Goal: Transaction & Acquisition: Purchase product/service

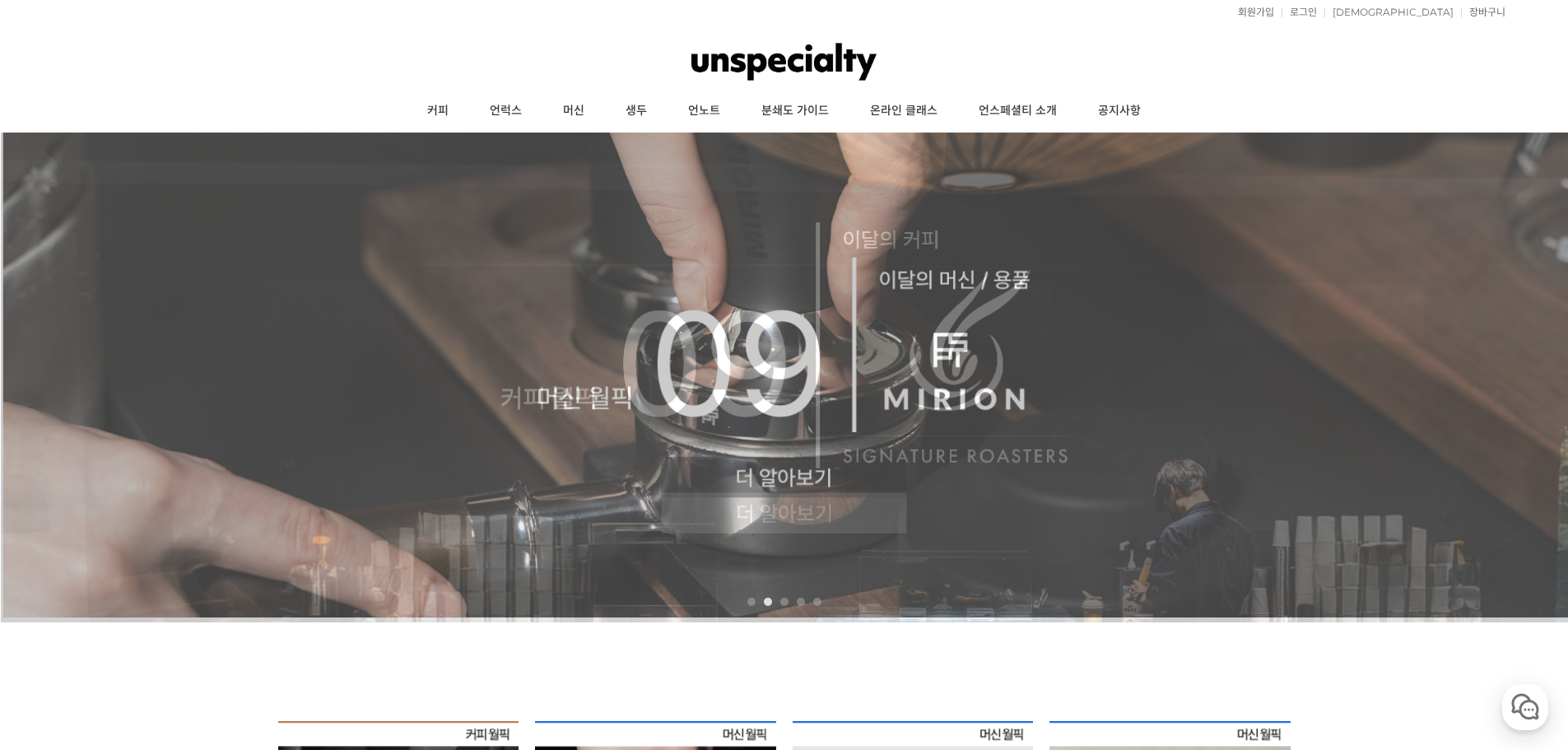
scroll to position [274, 0]
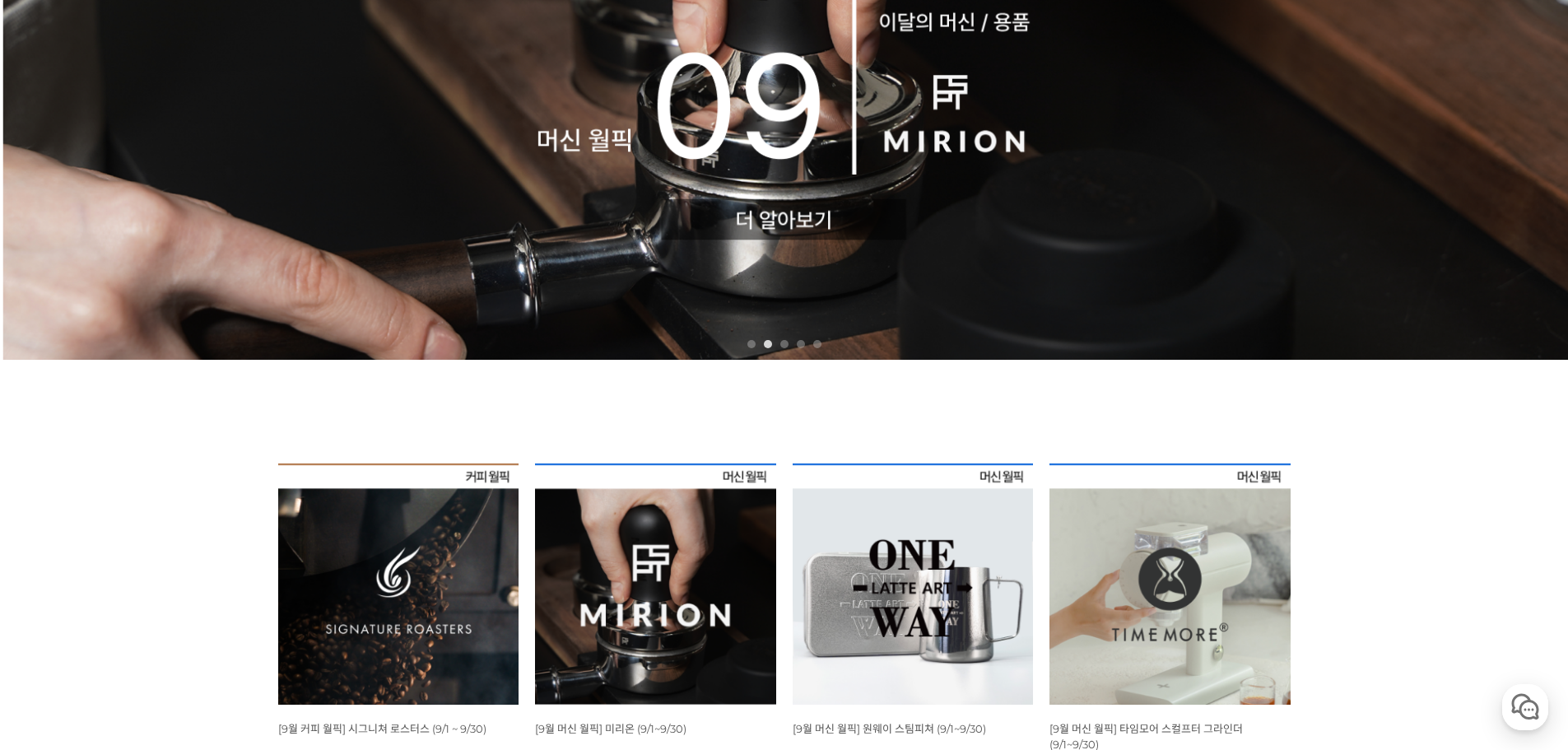
click at [415, 574] on img at bounding box center [399, 584] width 242 height 241
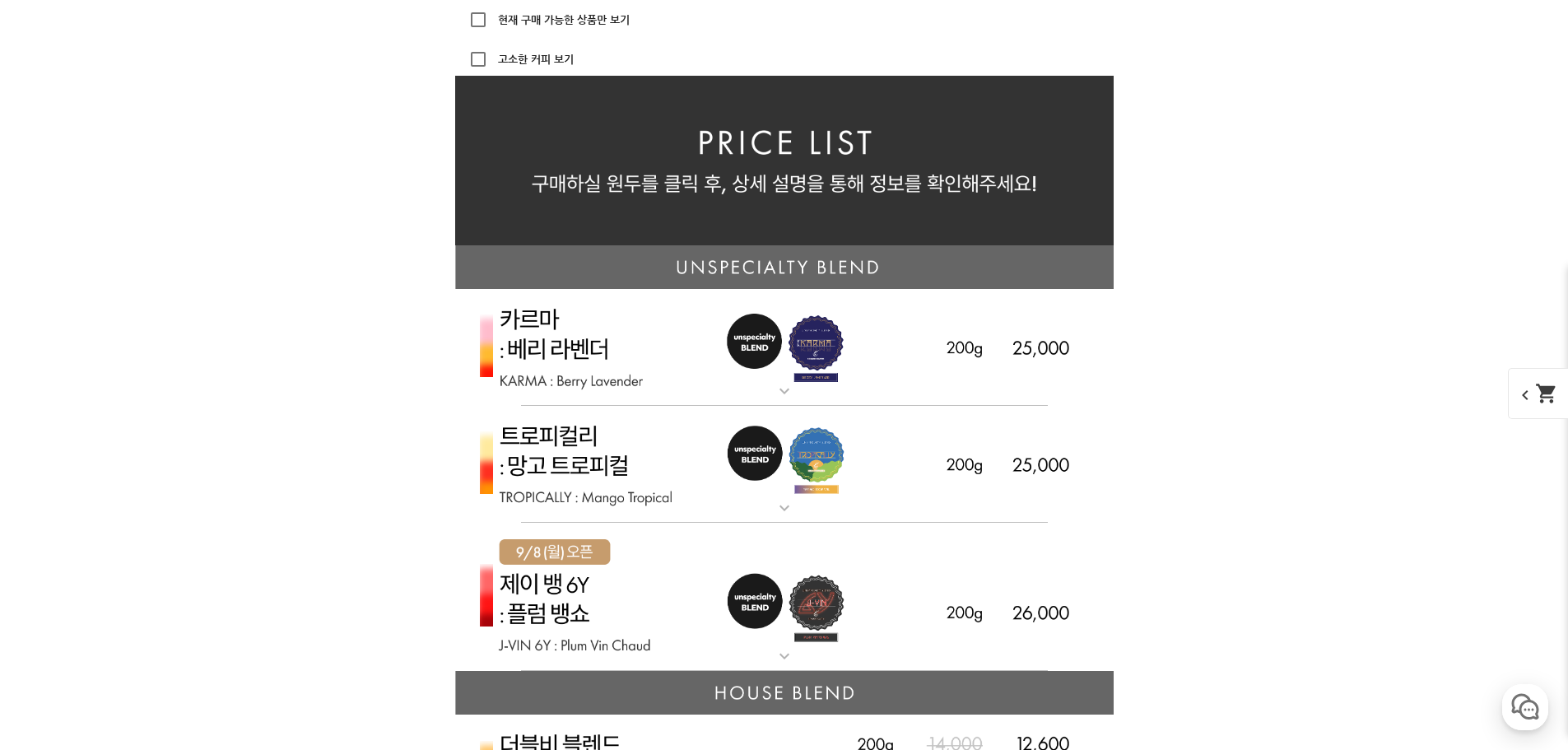
scroll to position [3840, 0]
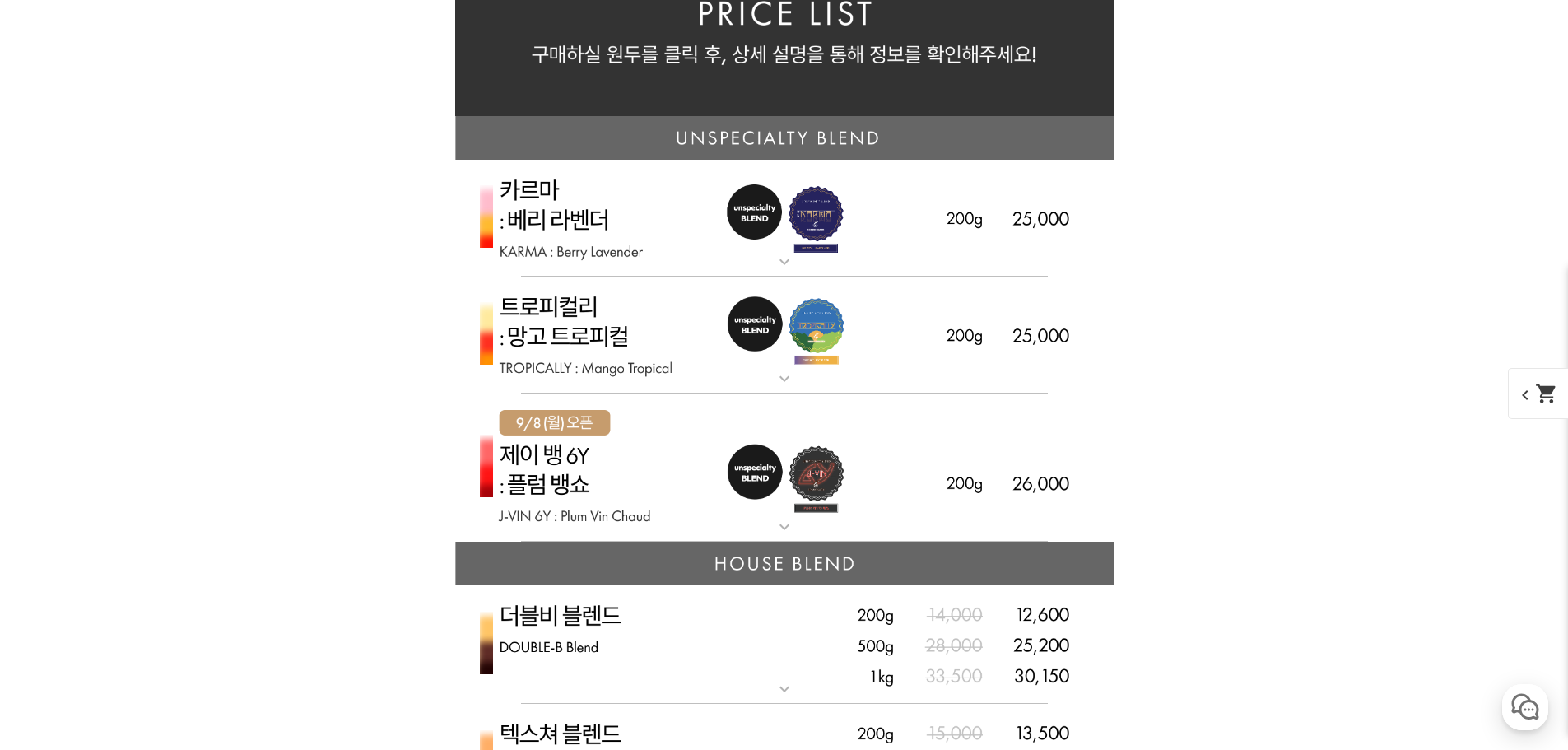
click at [682, 471] on img at bounding box center [784, 468] width 659 height 149
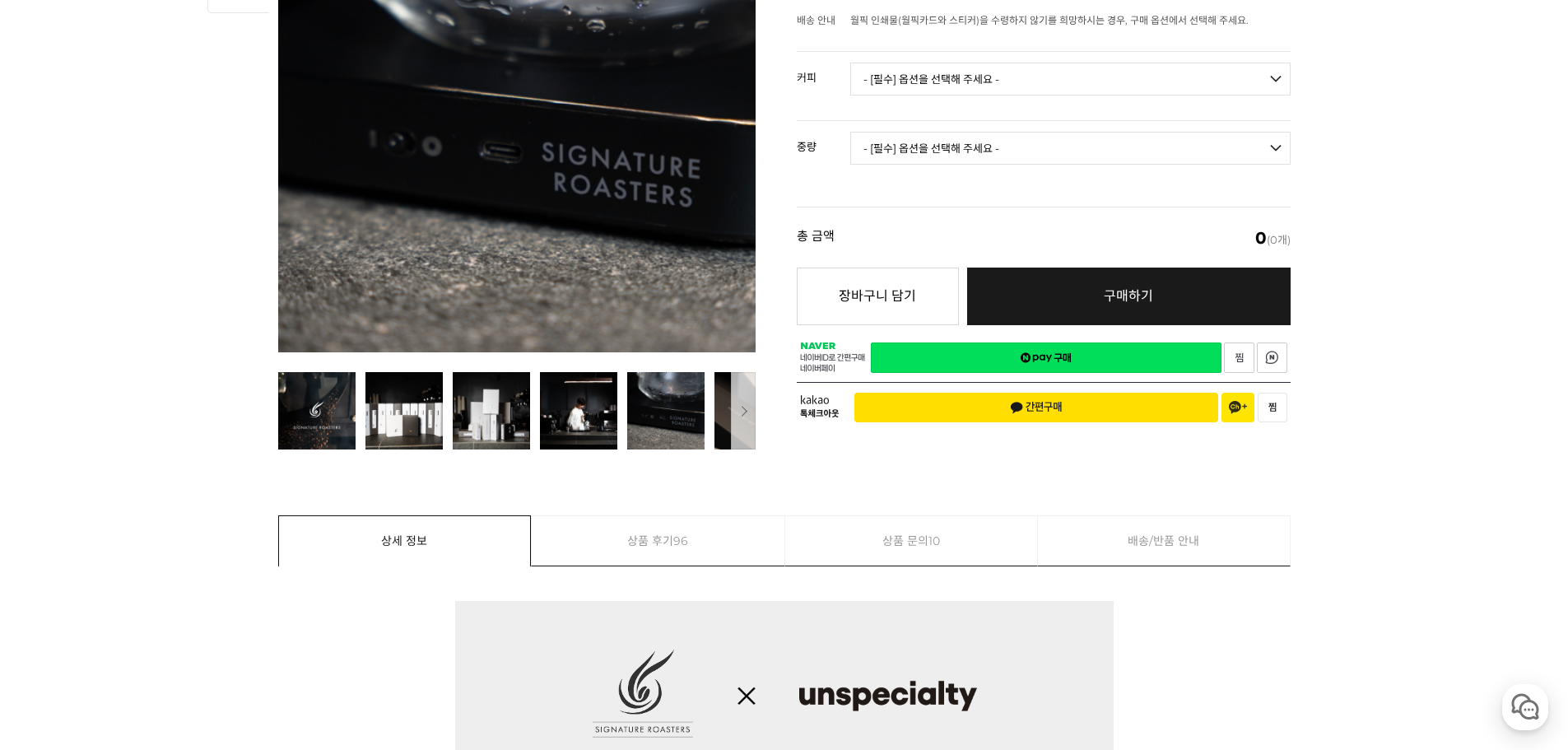
scroll to position [0, 0]
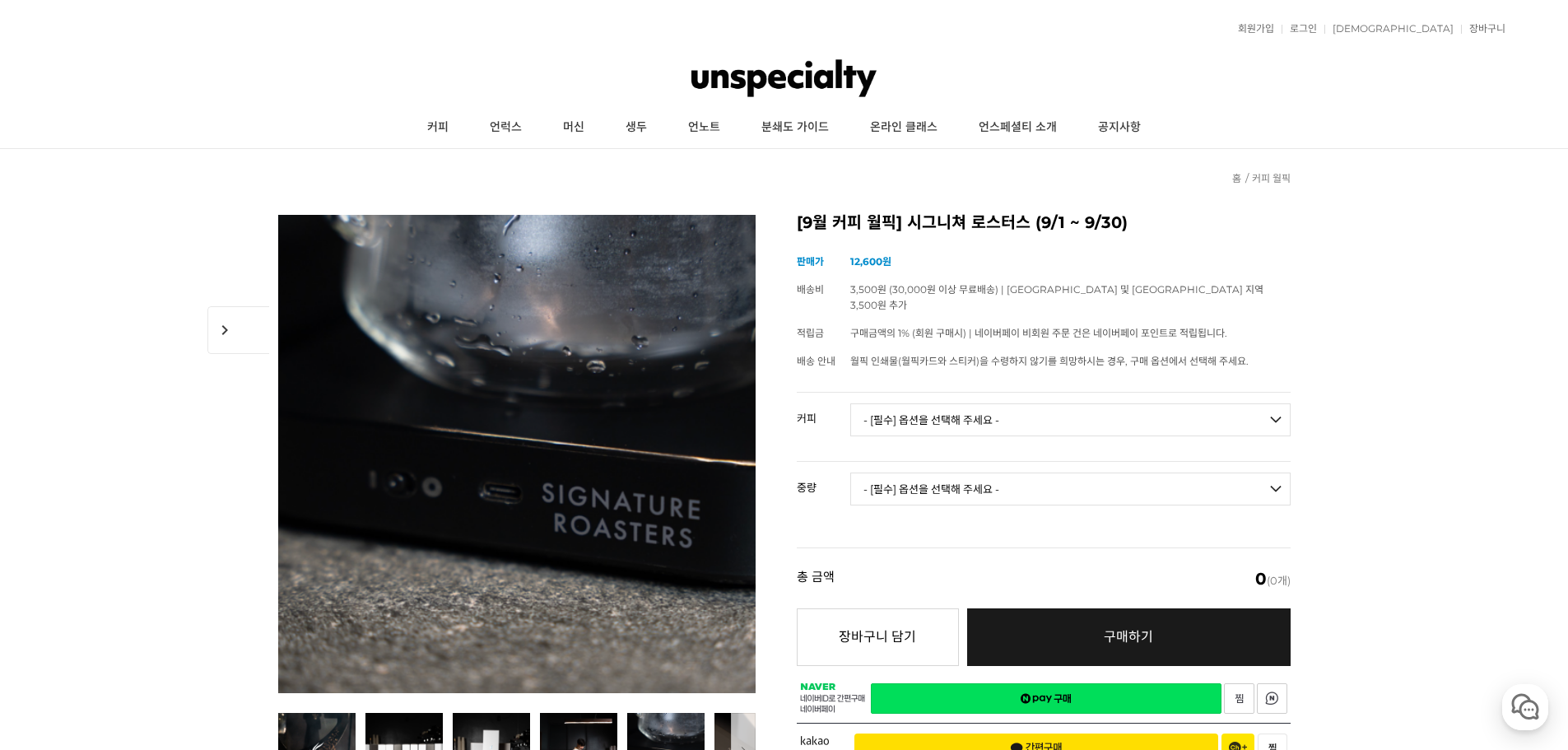
click at [1382, 35] on div "회원가입 로그인 주문조회 장바구니 최근본상품 고객센터 공지사항 상품 후기 상품 Q&A 월피커 게시판" at bounding box center [784, 29] width 1443 height 41
click at [1317, 28] on link "로그인" at bounding box center [1299, 29] width 35 height 10
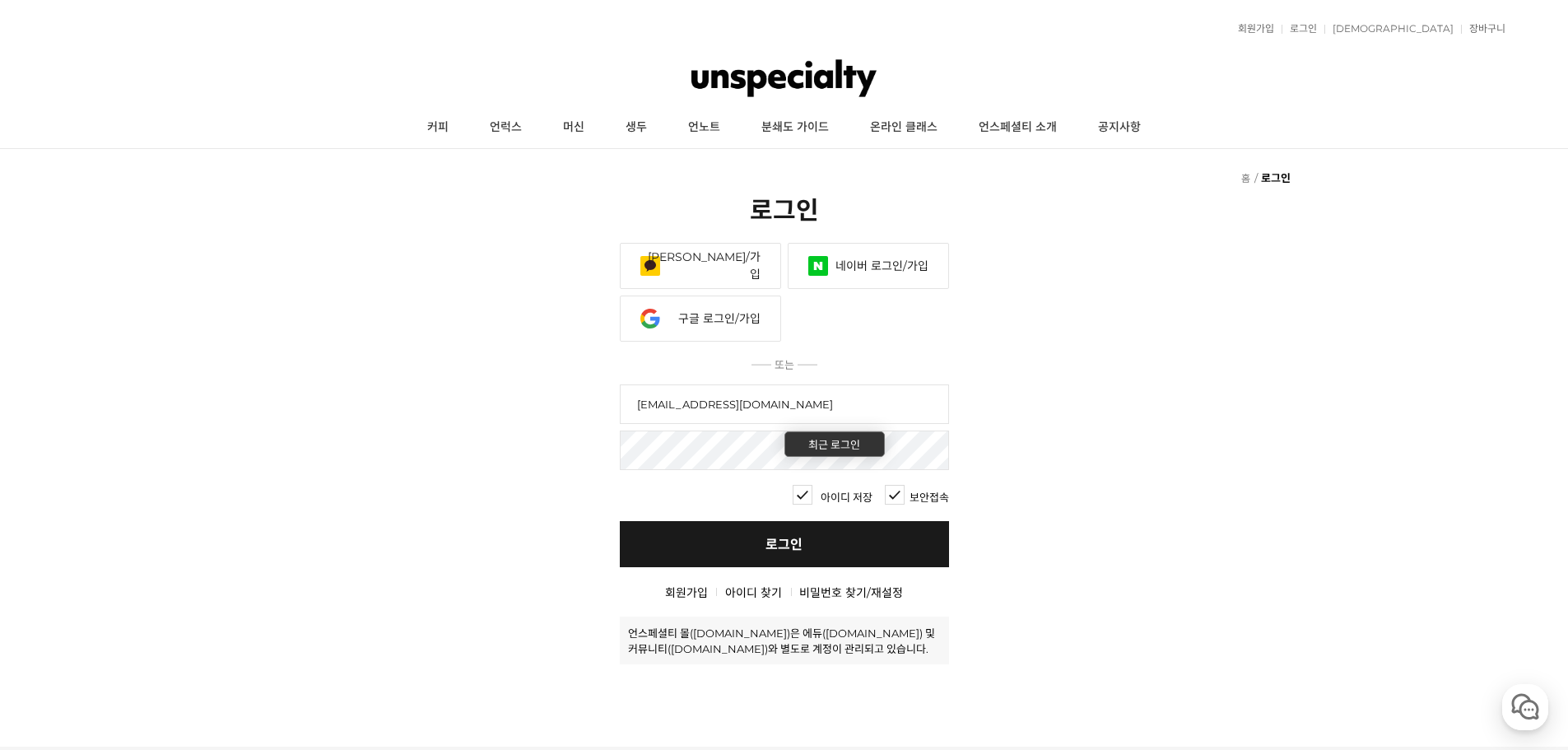
click at [786, 552] on link "로그인" at bounding box center [784, 544] width 329 height 46
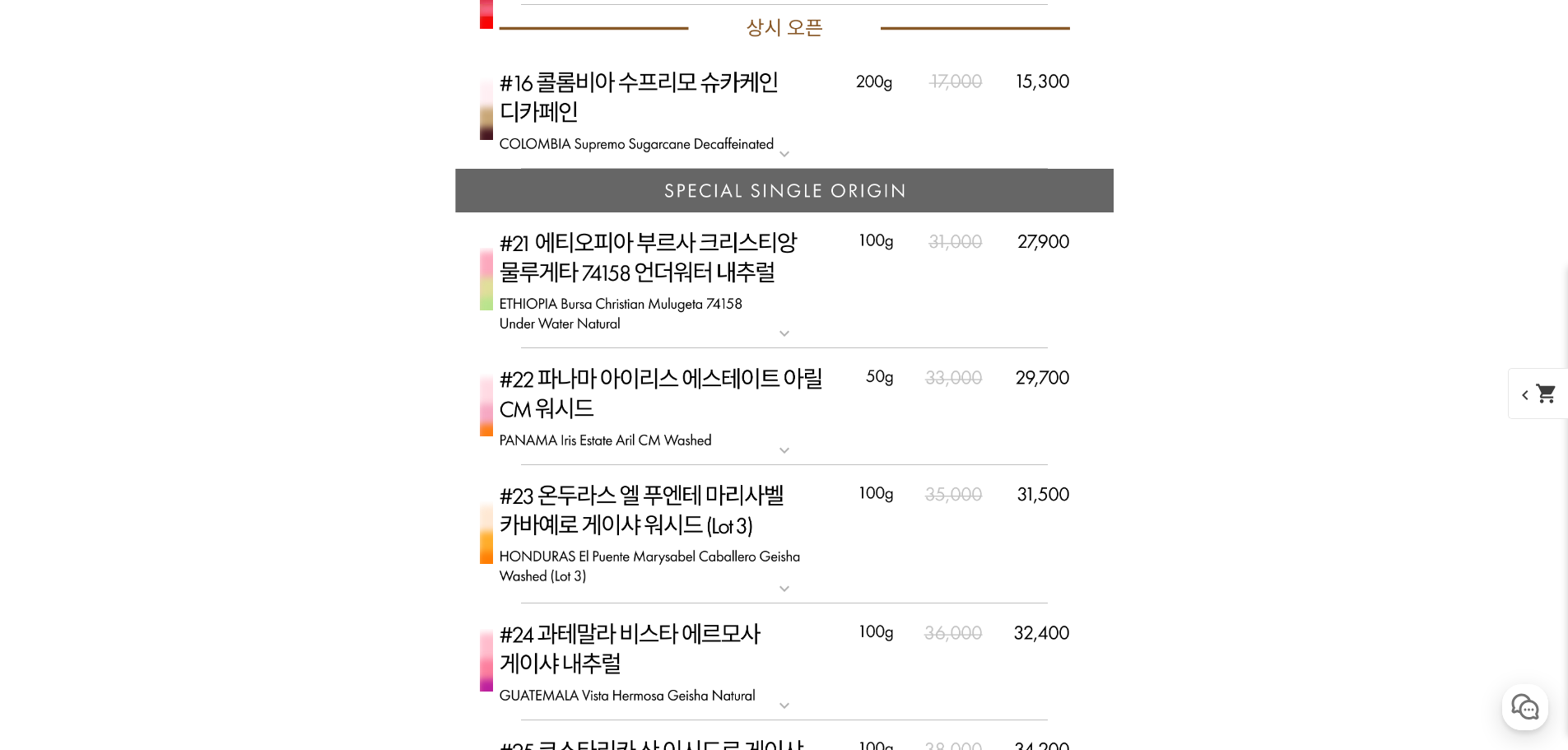
scroll to position [4114, 0]
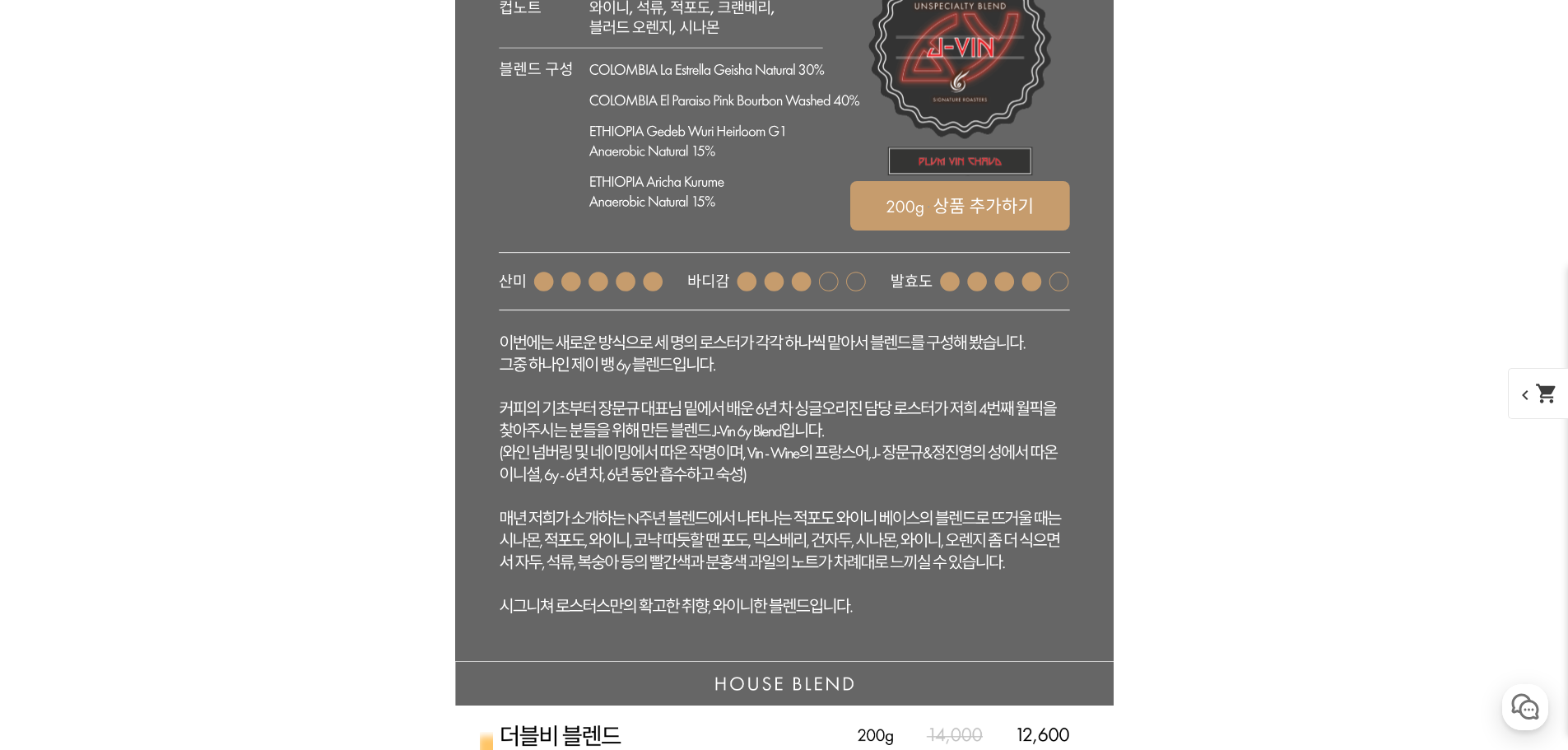
scroll to position [4388, 0]
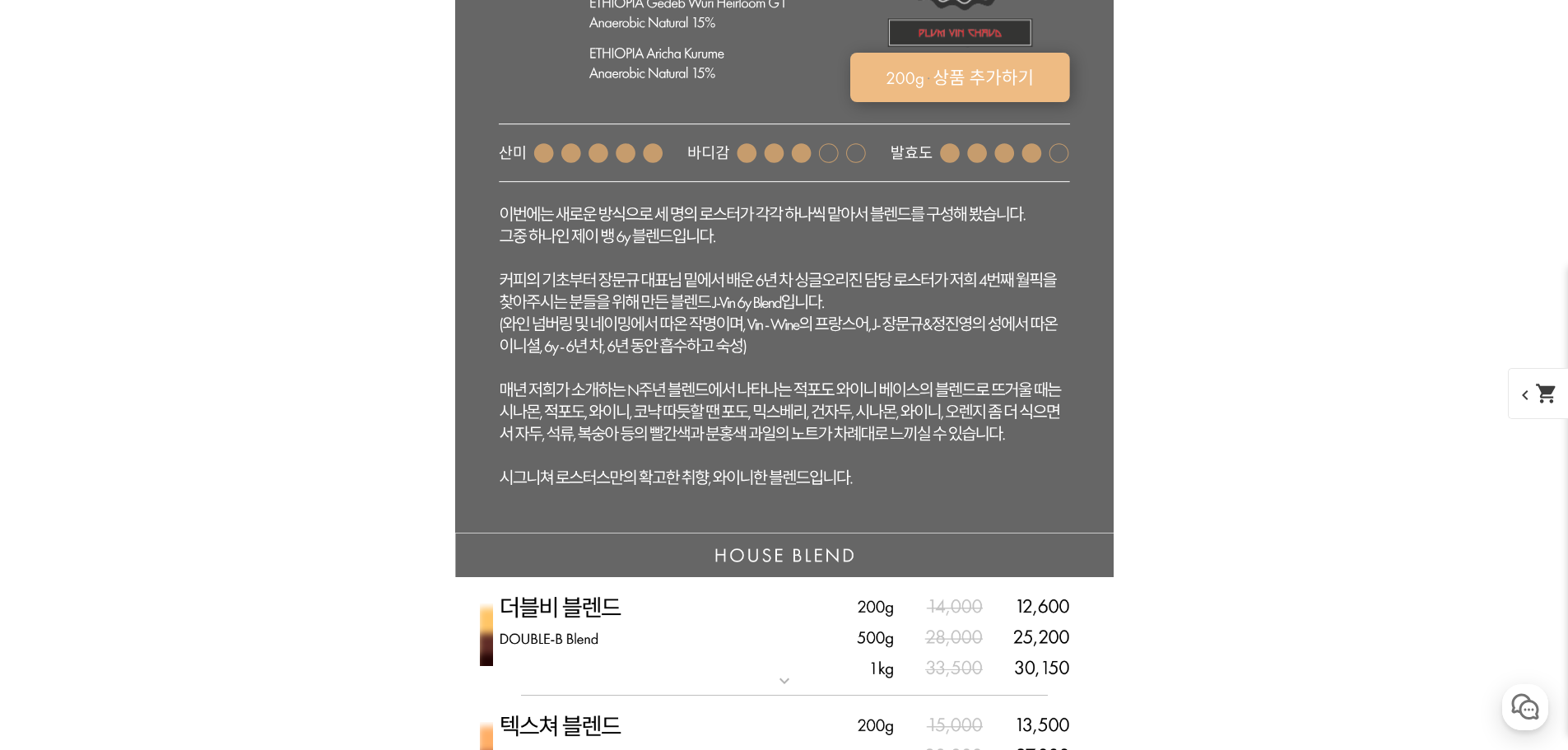
click at [944, 102] on rect at bounding box center [959, 78] width 219 height 49
select select "[9.8 오픈] 제이 뱅 6y - 자두 뱅쇼 (언스페셜티 블렌드)"
select select "200g"
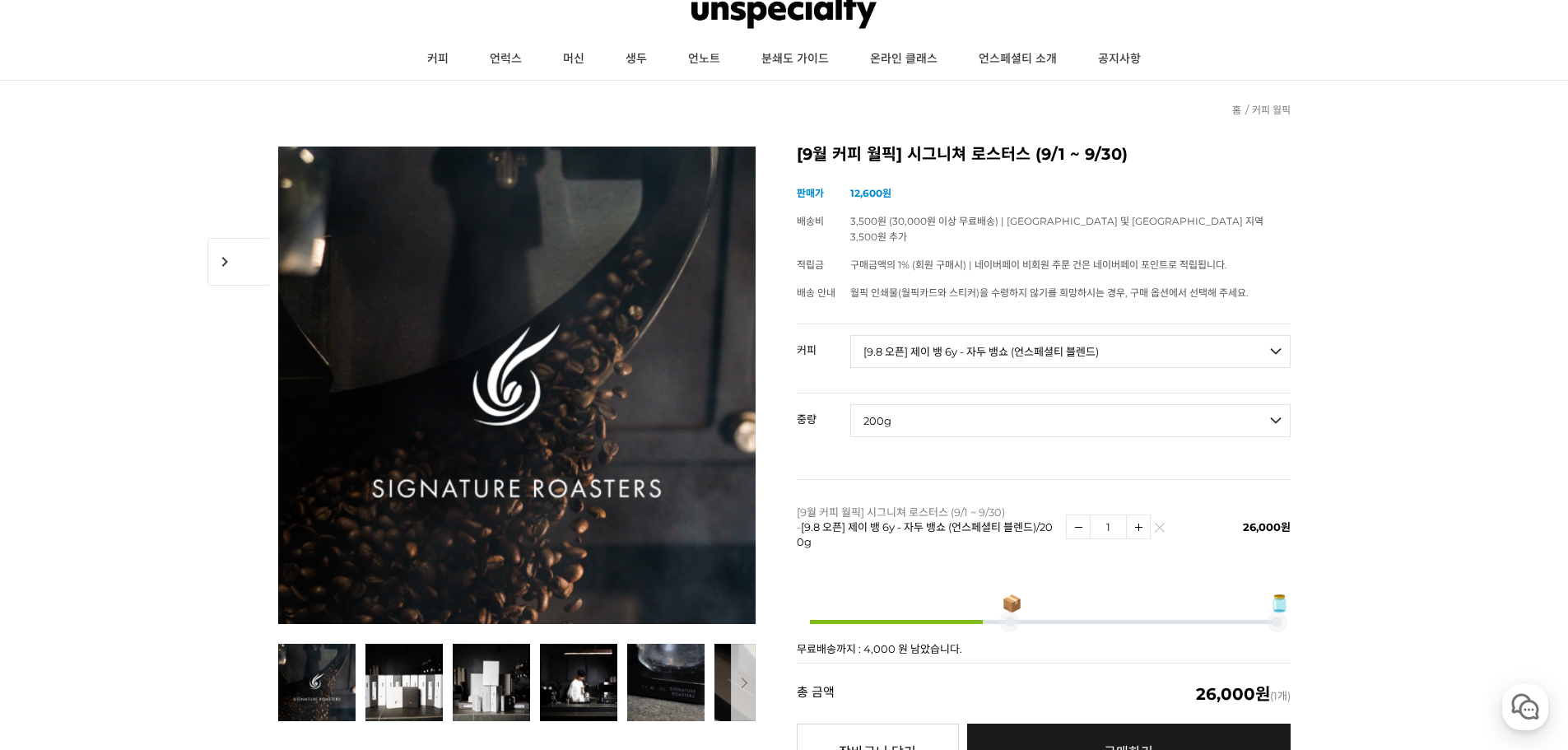
scroll to position [274, 0]
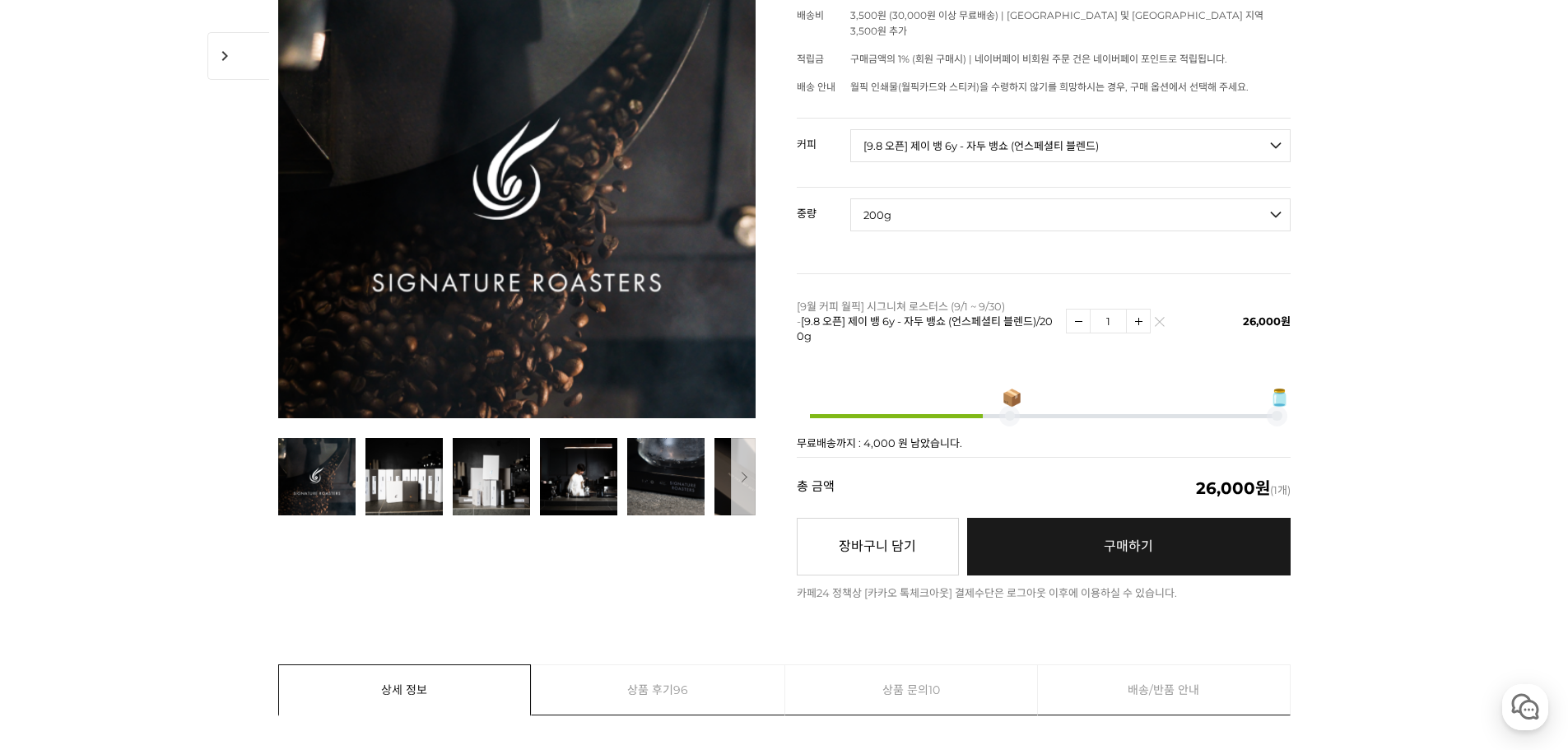
click at [1157, 522] on link "구매하기 예약주문 REGULAR DELIVERY" at bounding box center [1128, 547] width 324 height 58
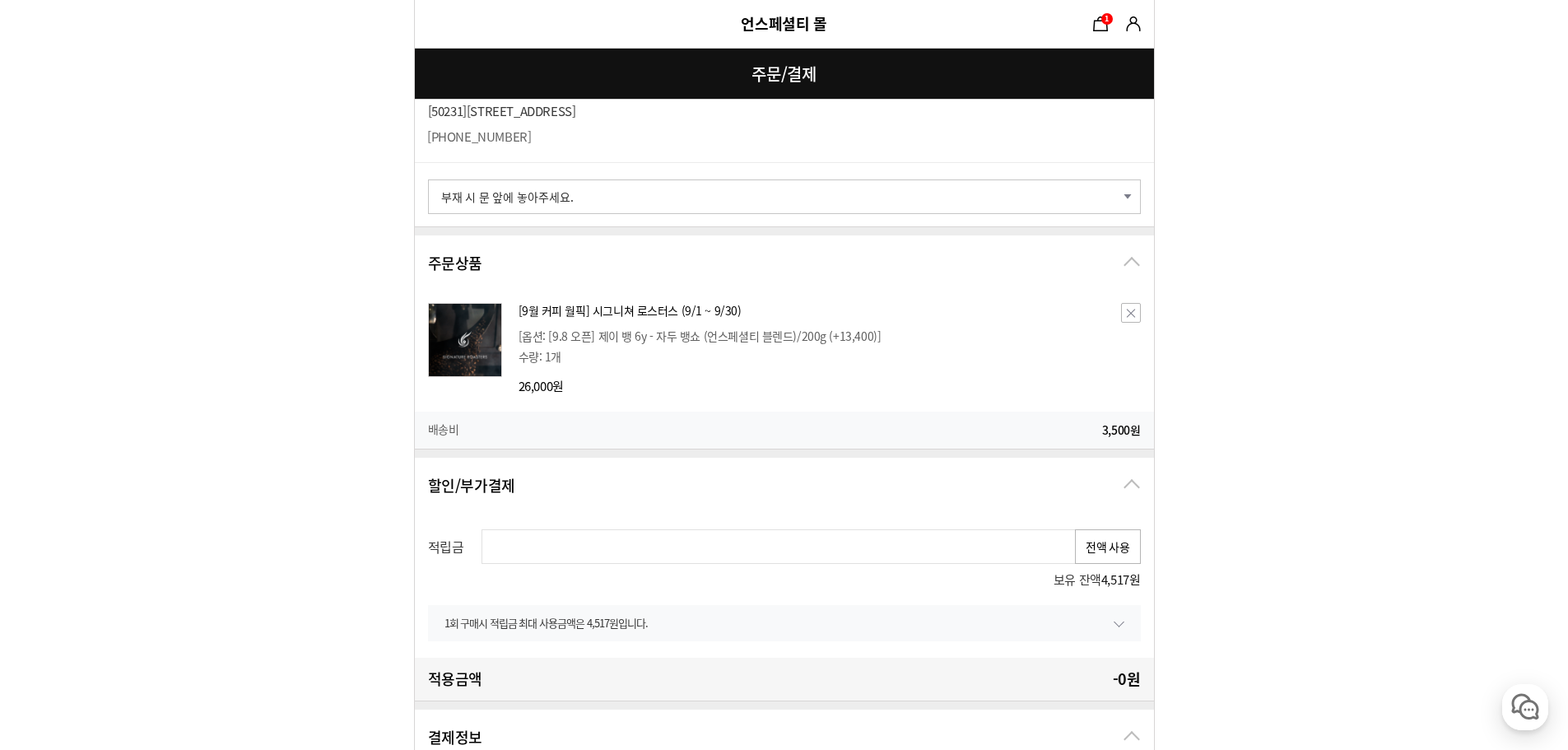
scroll to position [274, 0]
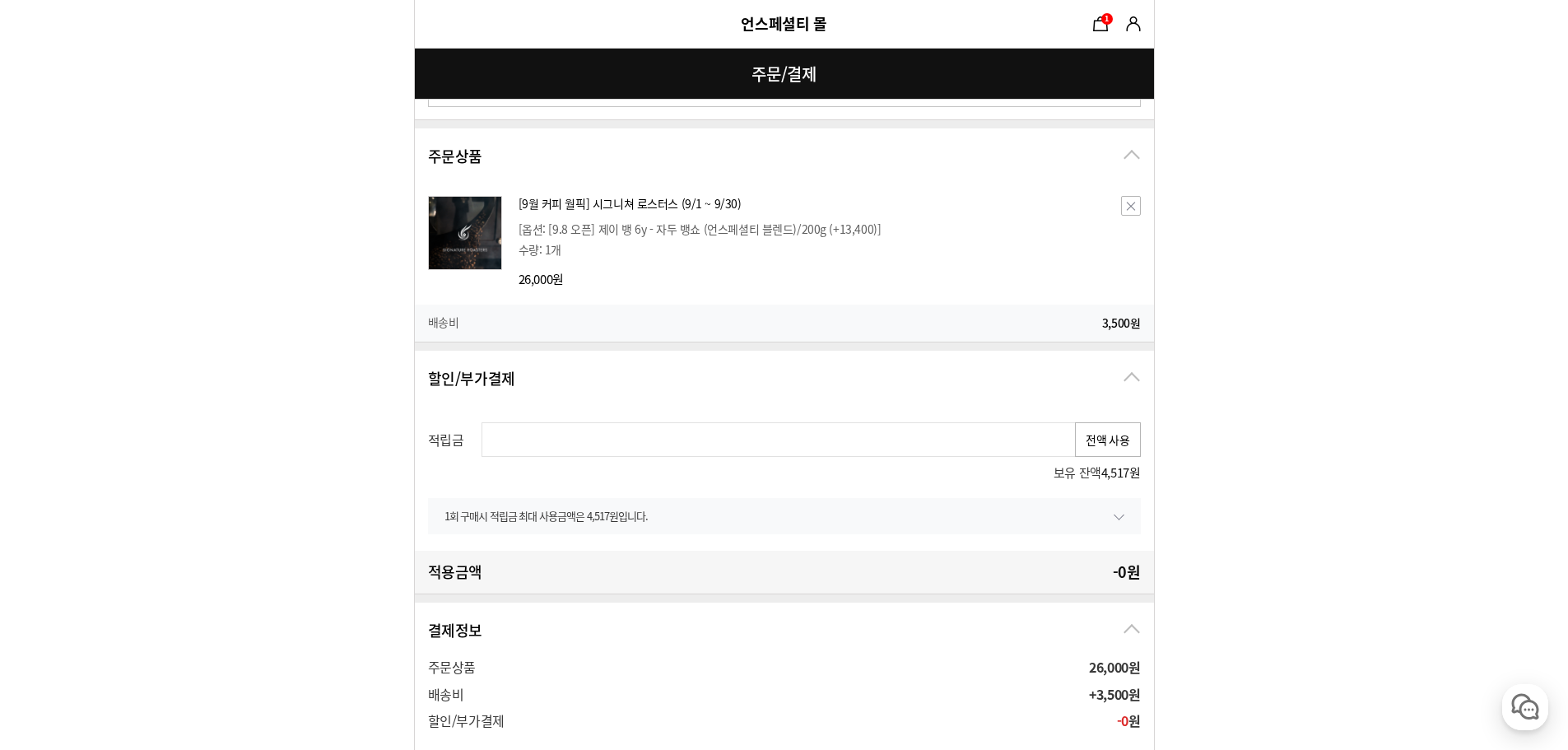
click at [1120, 451] on button "전액 사용" at bounding box center [1108, 439] width 66 height 35
type input "4517"
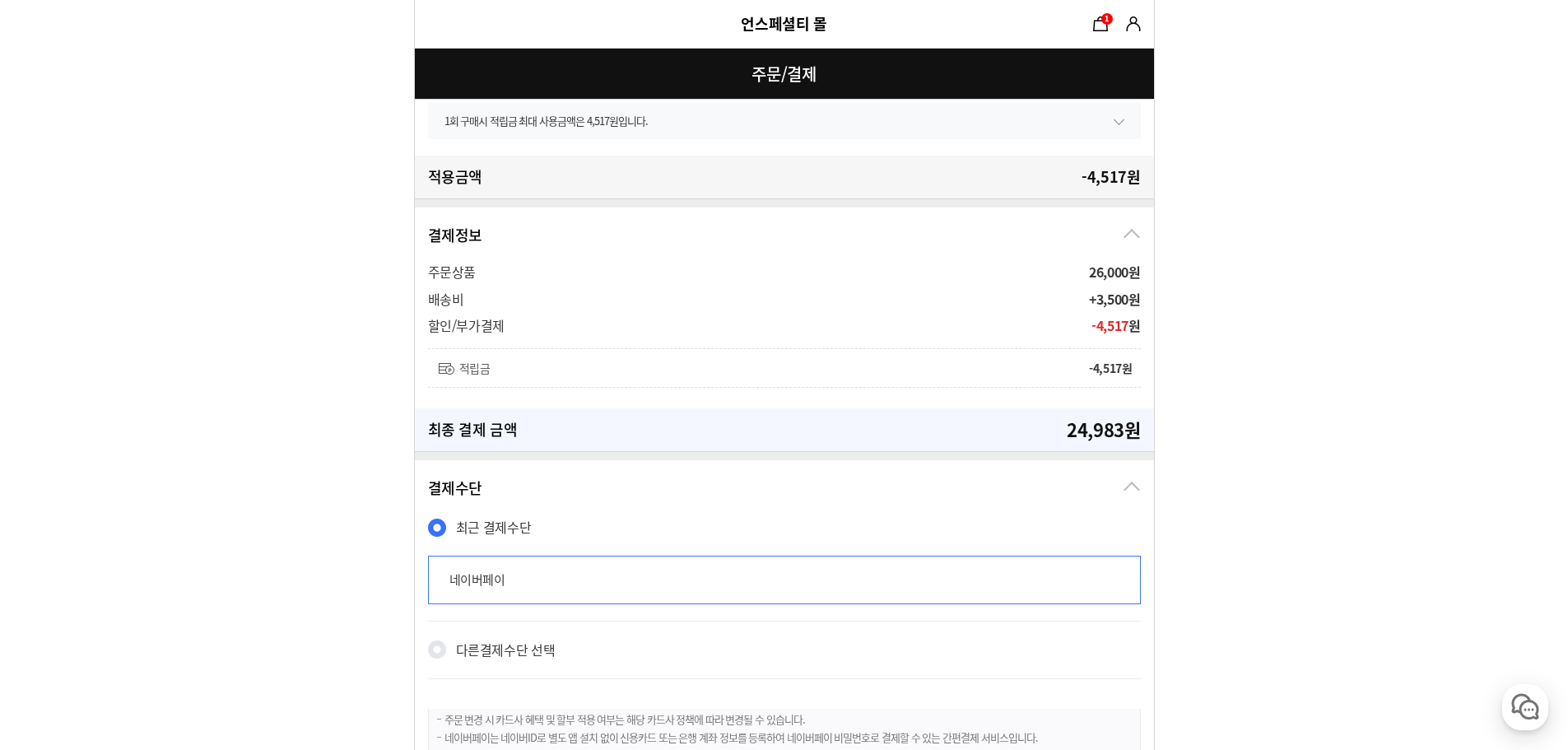
scroll to position [549, 0]
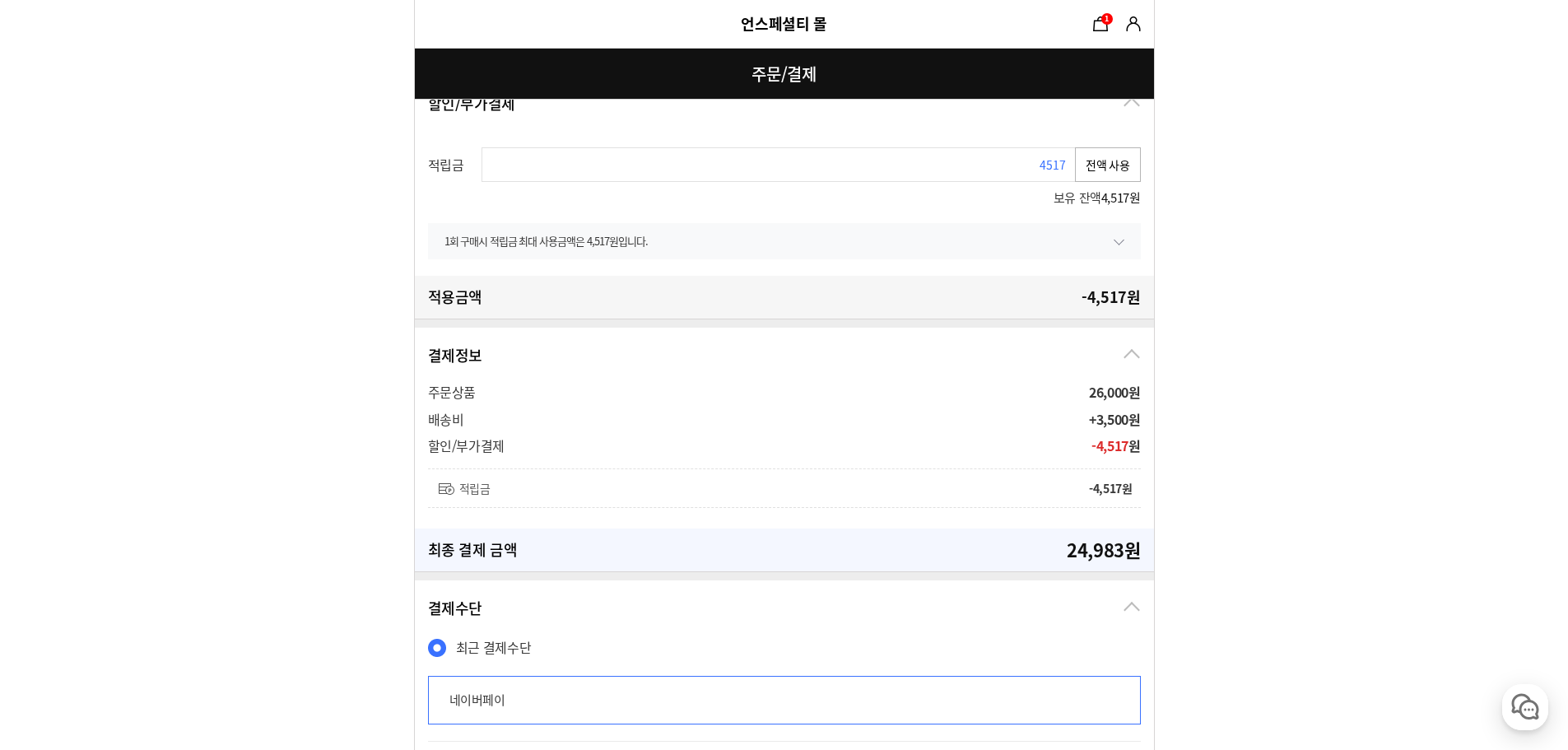
click at [1104, 177] on button "전액 사용" at bounding box center [1108, 165] width 66 height 35
drag, startPoint x: 1068, startPoint y: 171, endPoint x: 822, endPoint y: 168, distance: 246.0
click at [831, 168] on input "4517" at bounding box center [778, 165] width 594 height 35
type input "0"
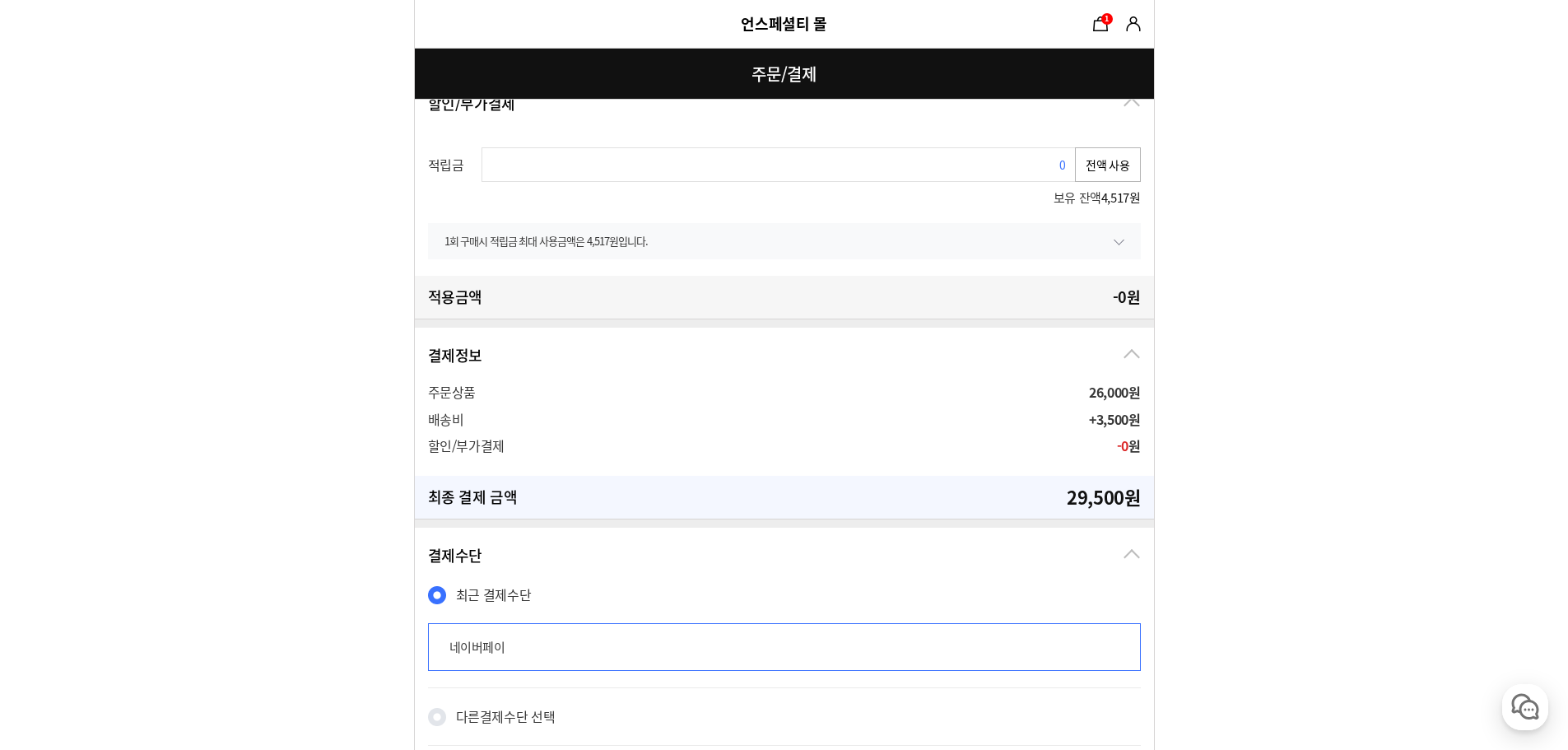
click at [1297, 303] on form "주문 정보 undefined(pju7521@naver.com) 상품 수령 스토어픽업을 사용할 수 없는 상품이 포함되어 있어 일반 배송사만 선택…" at bounding box center [784, 293] width 1568 height 1683
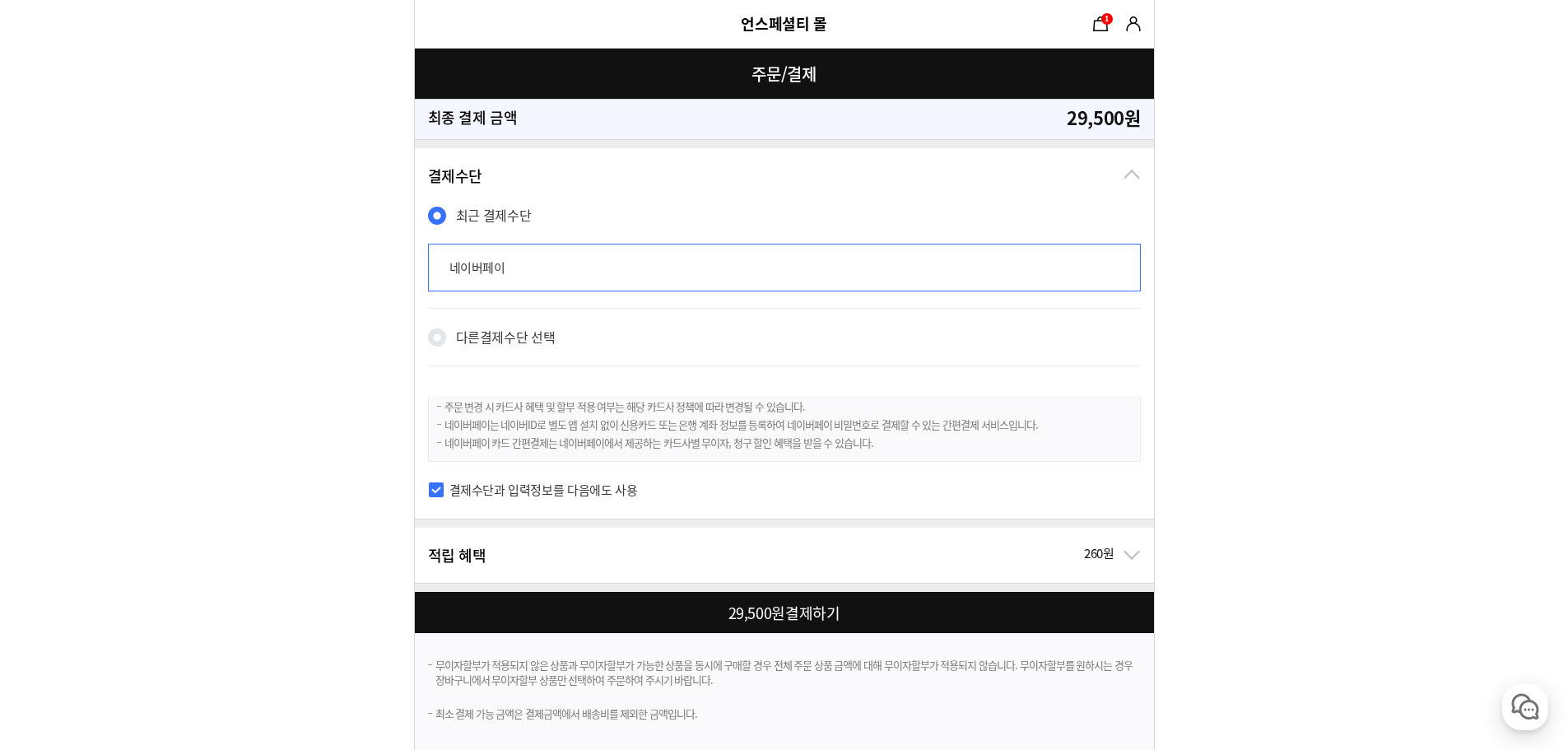
scroll to position [933, 0]
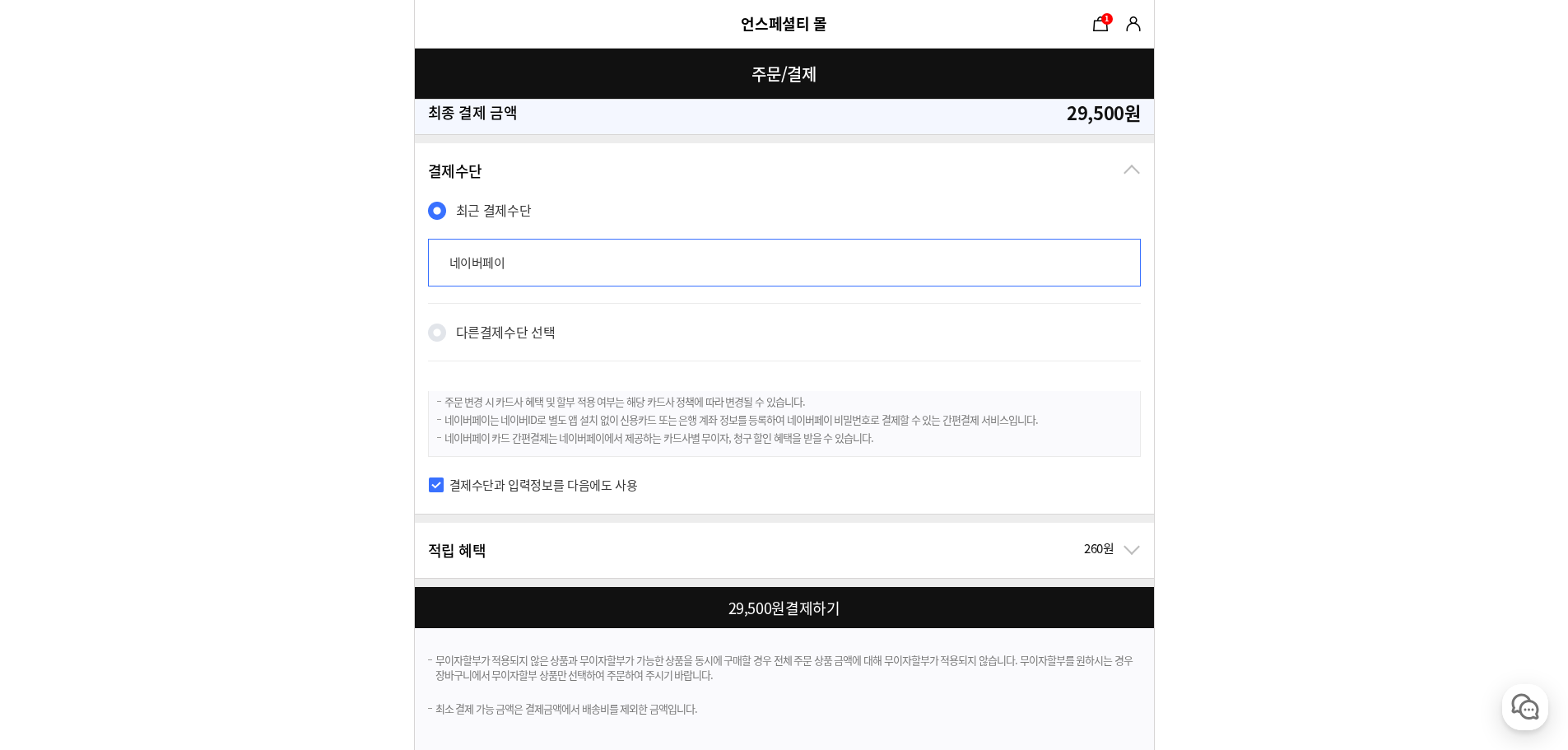
click at [1053, 620] on div at bounding box center [788, 608] width 746 height 41
checkbox input "true"
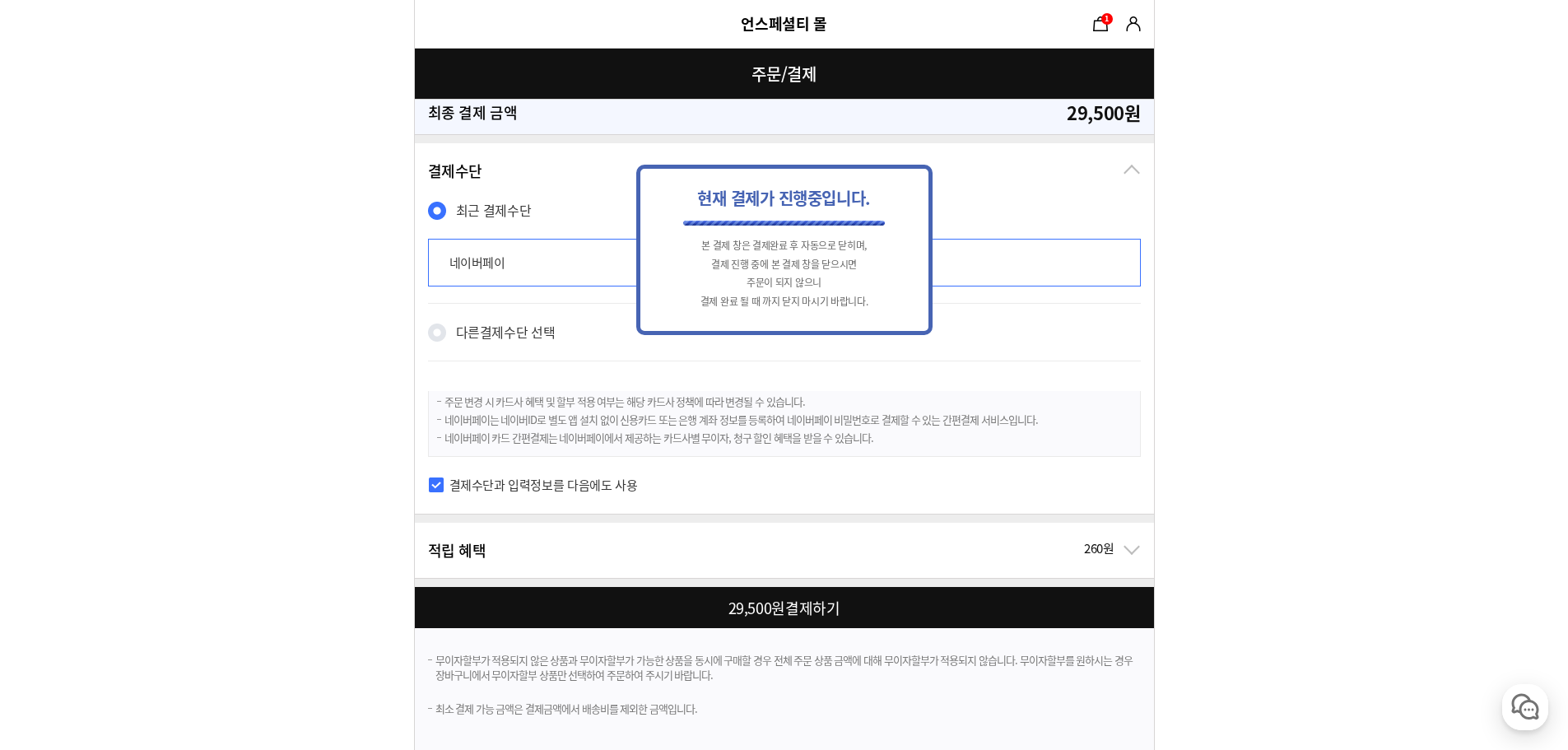
scroll to position [0, 0]
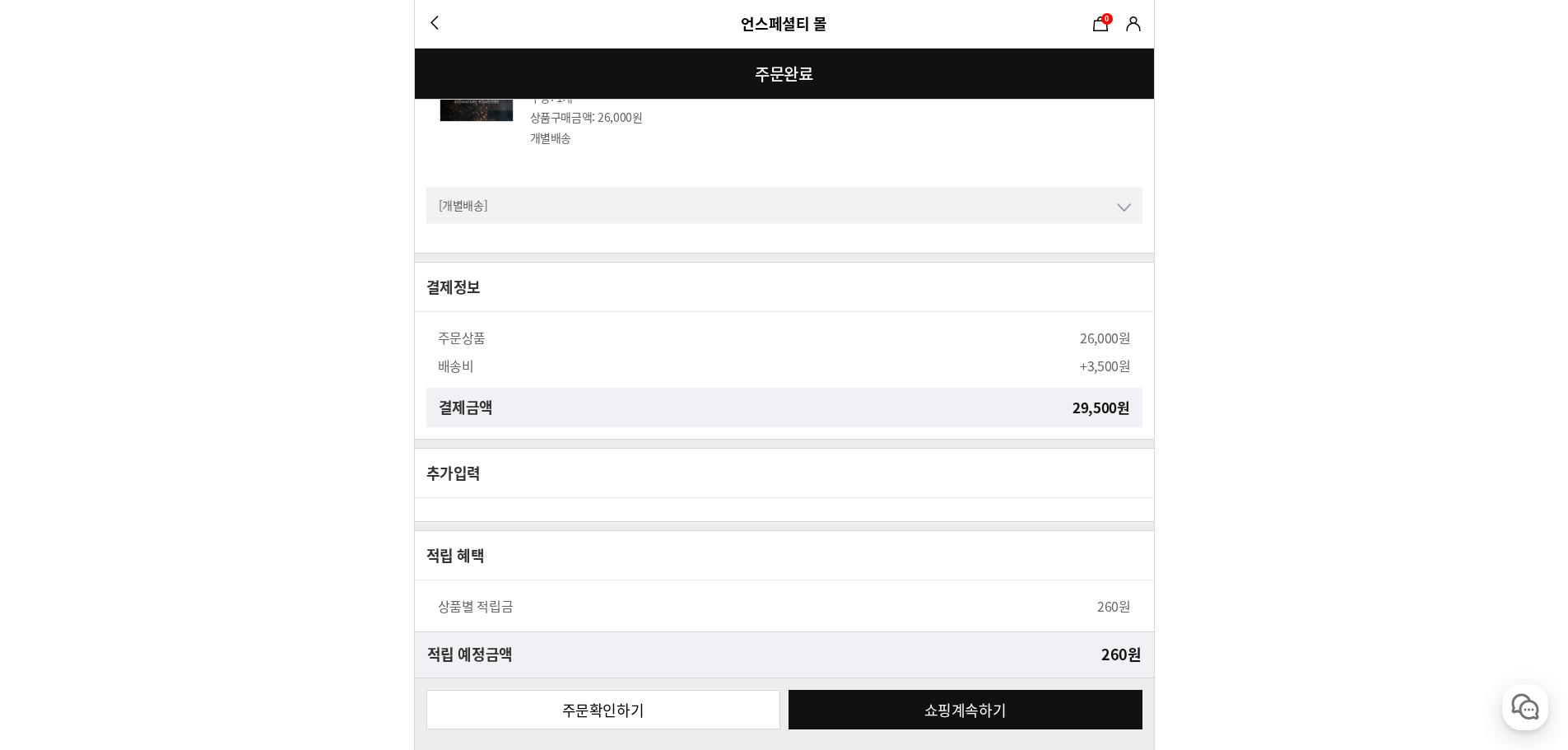
scroll to position [490, 0]
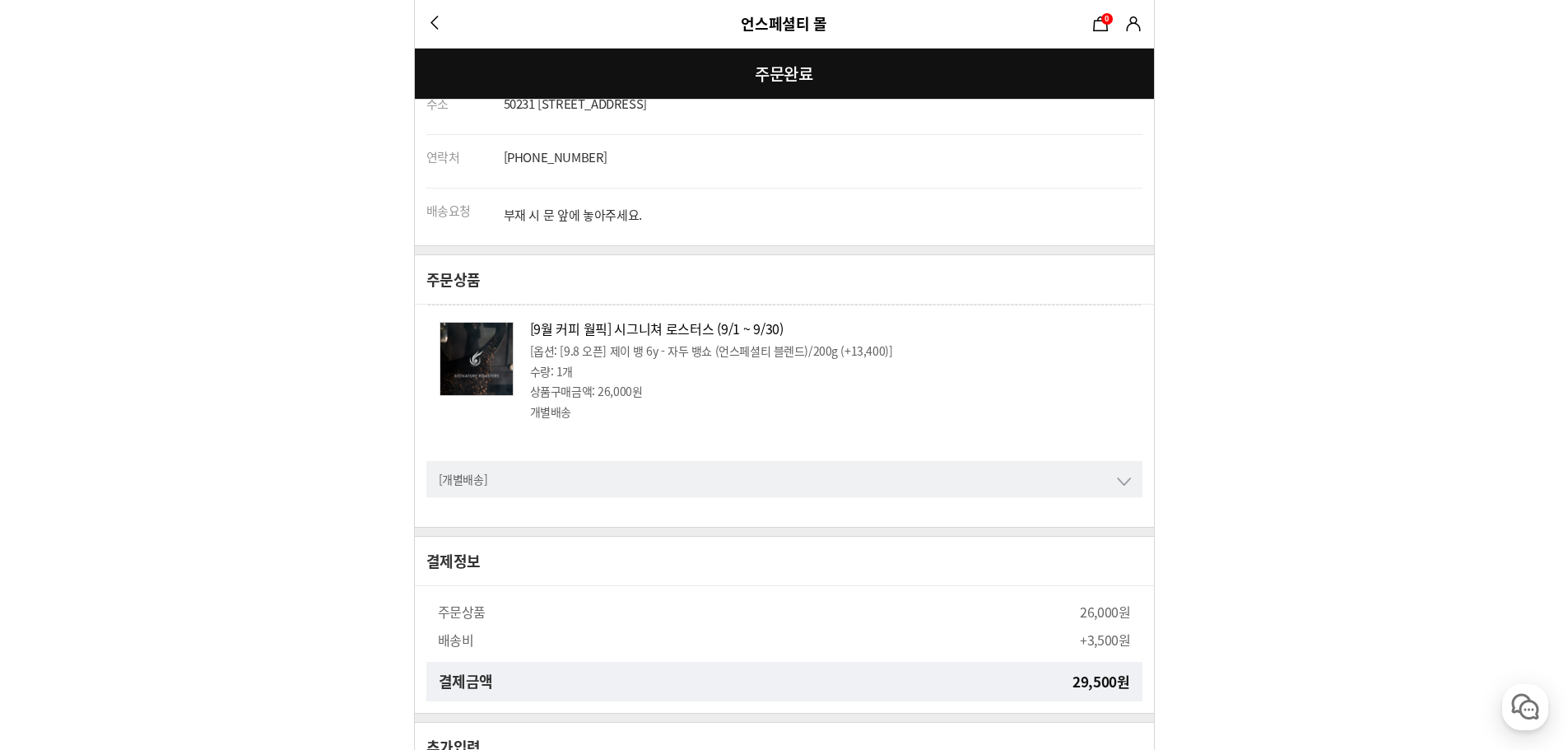
click at [818, 472] on div "[개별배송]" at bounding box center [784, 479] width 716 height 36
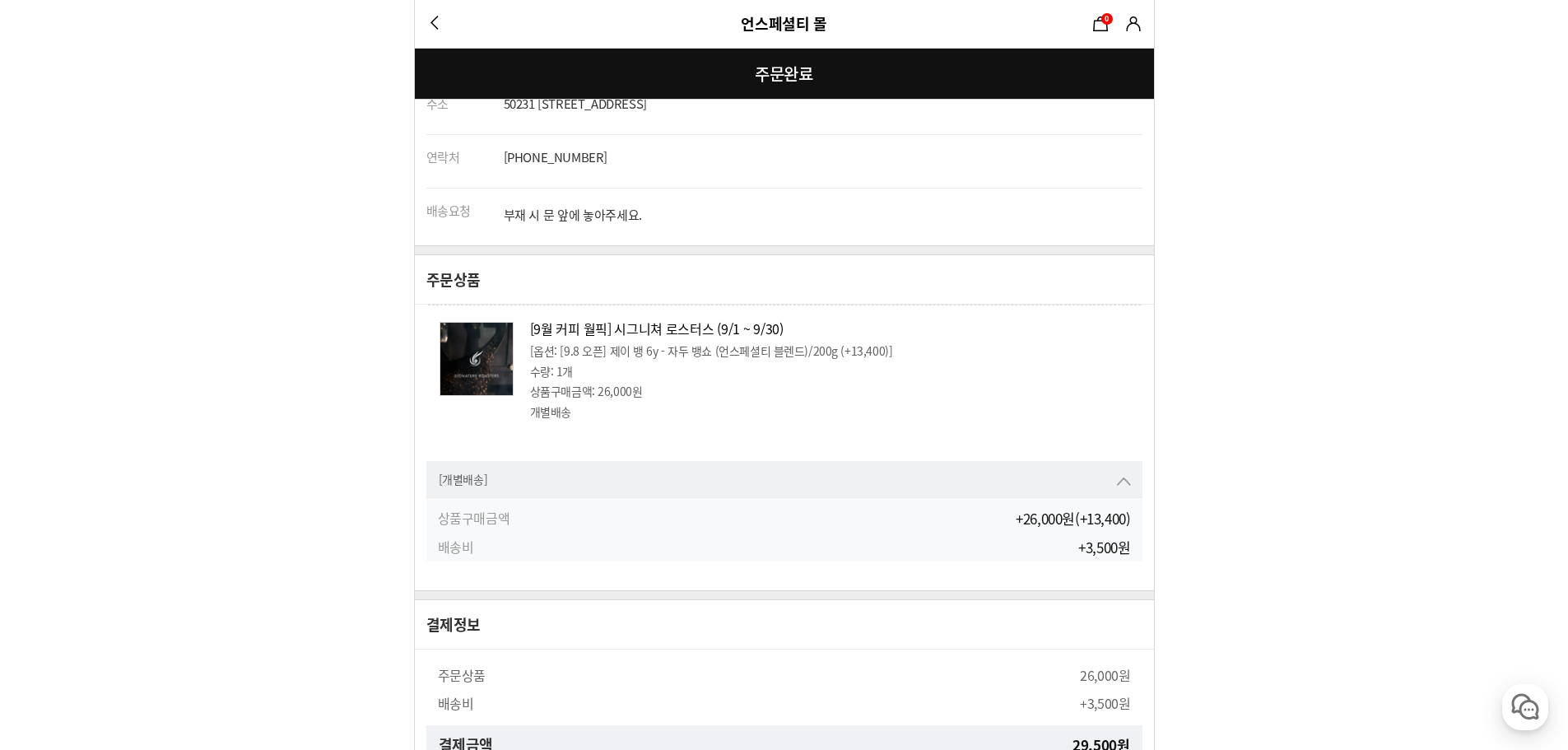
click at [819, 472] on div "[개별배송]" at bounding box center [784, 479] width 716 height 36
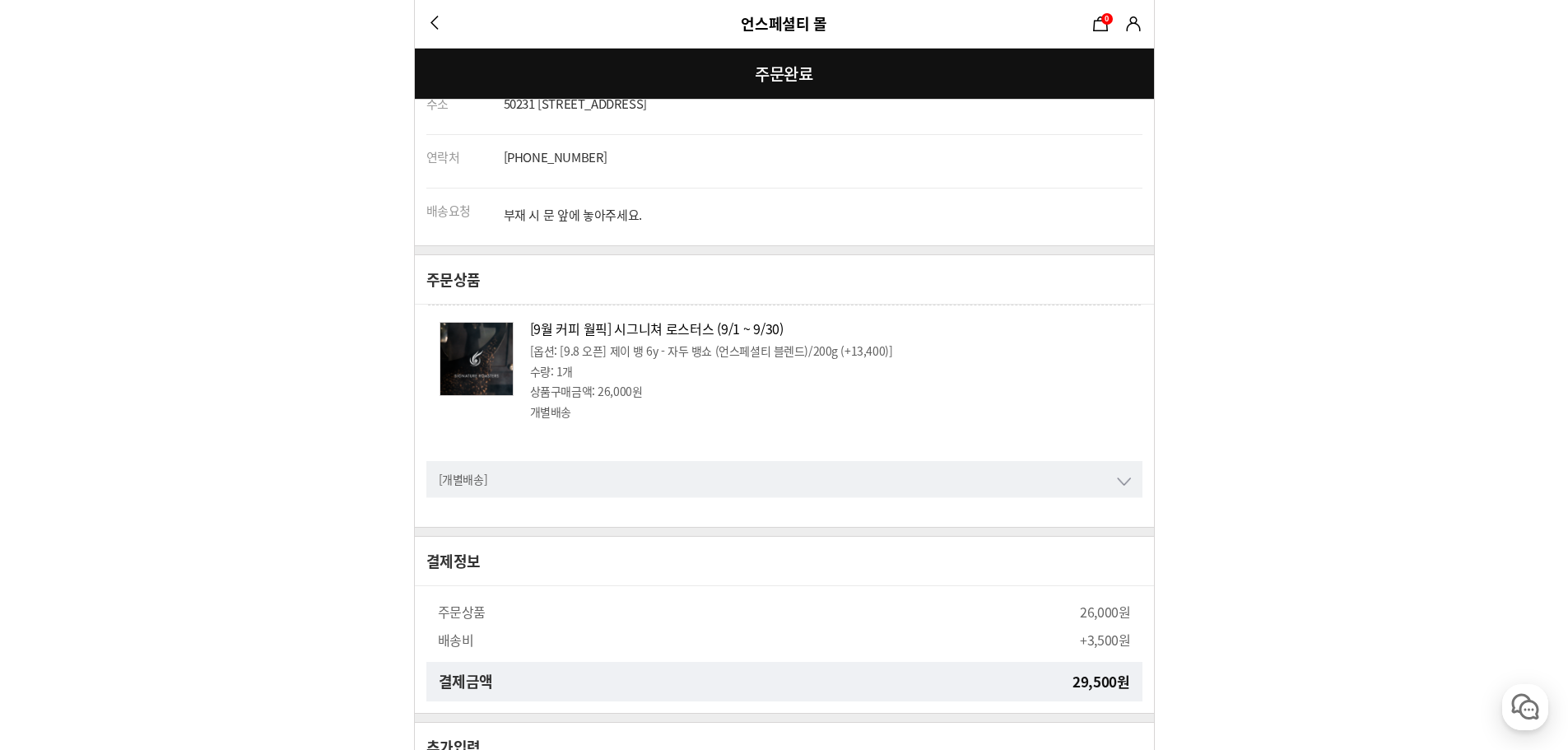
click at [493, 345] on img at bounding box center [476, 359] width 73 height 74
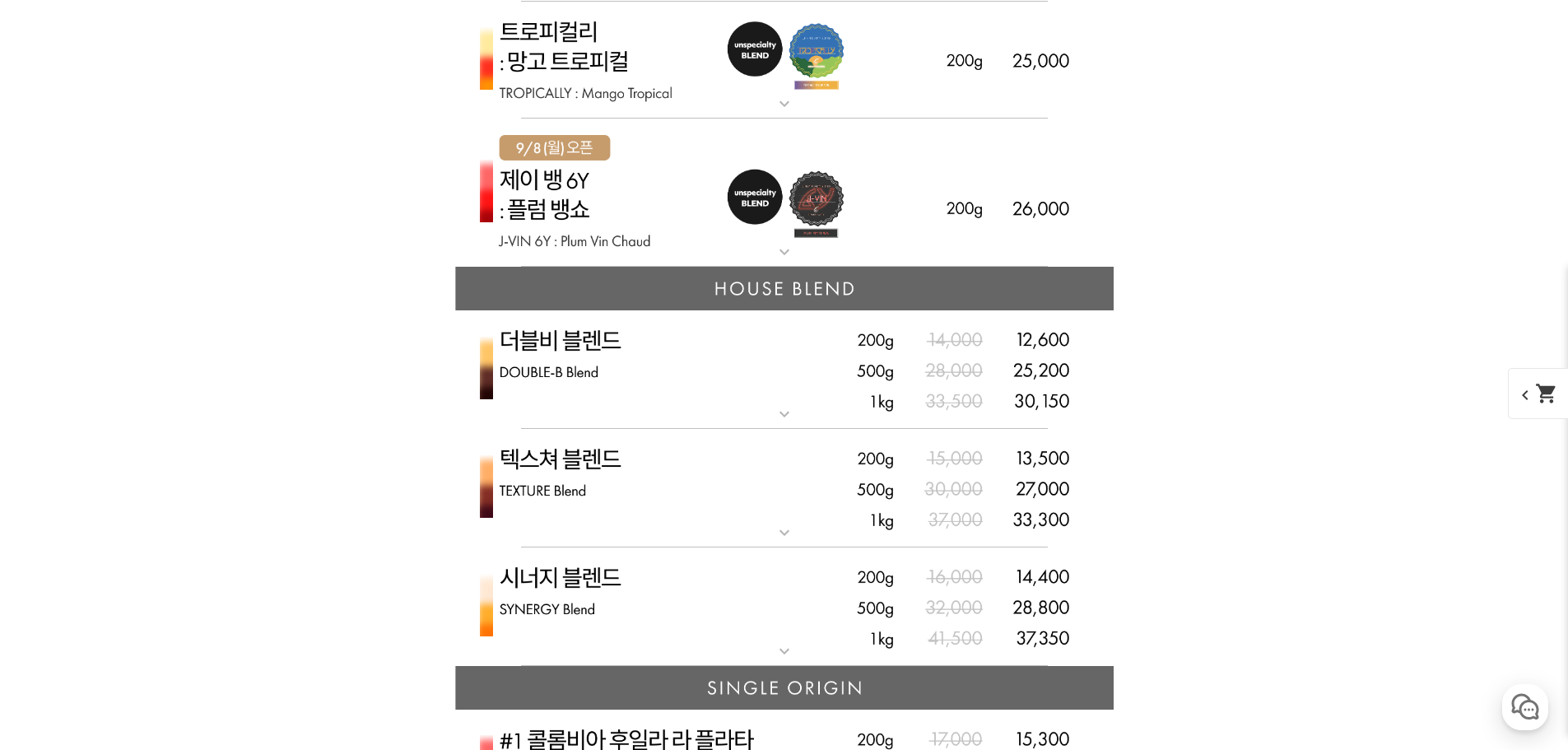
scroll to position [3840, 0]
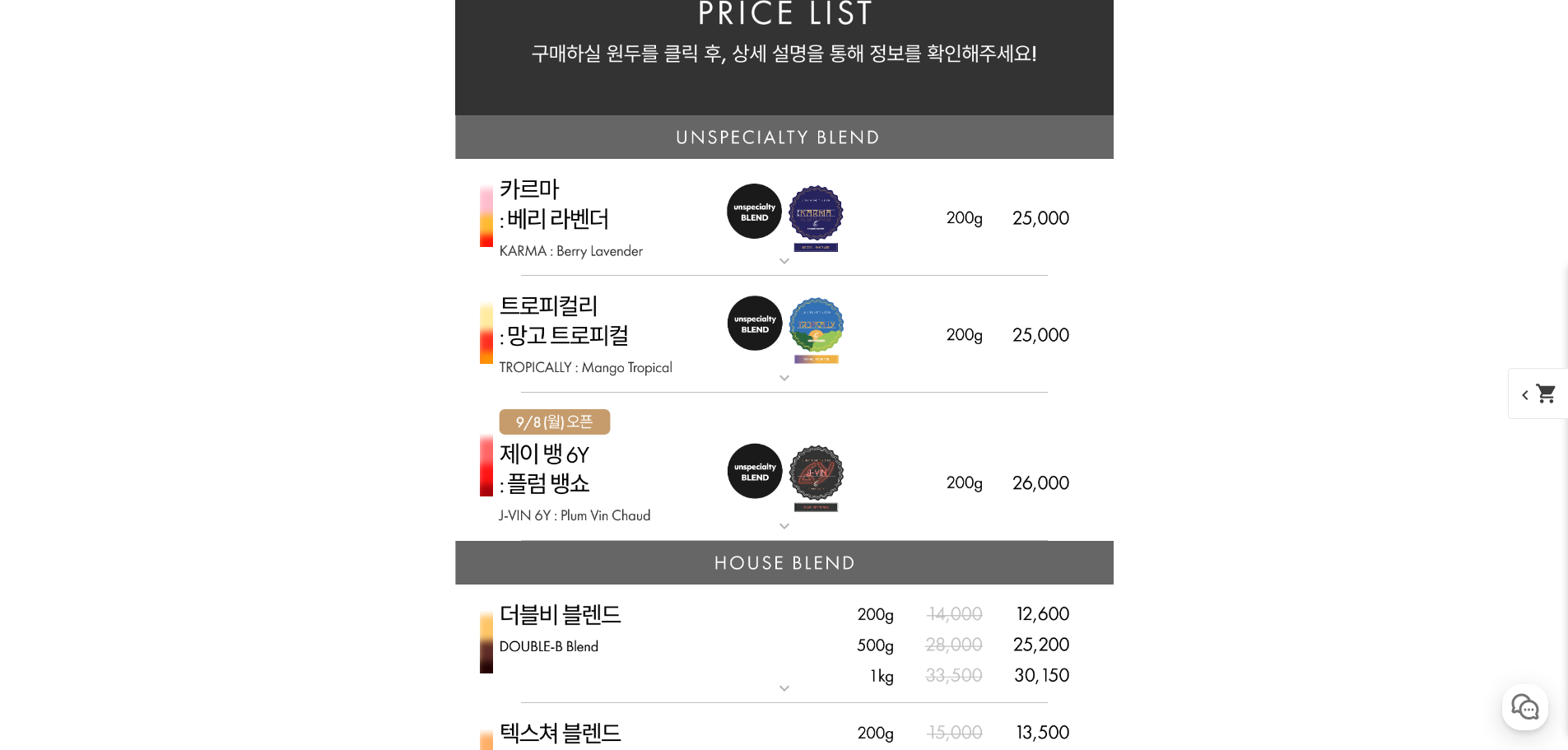
click at [678, 230] on img at bounding box center [784, 218] width 659 height 118
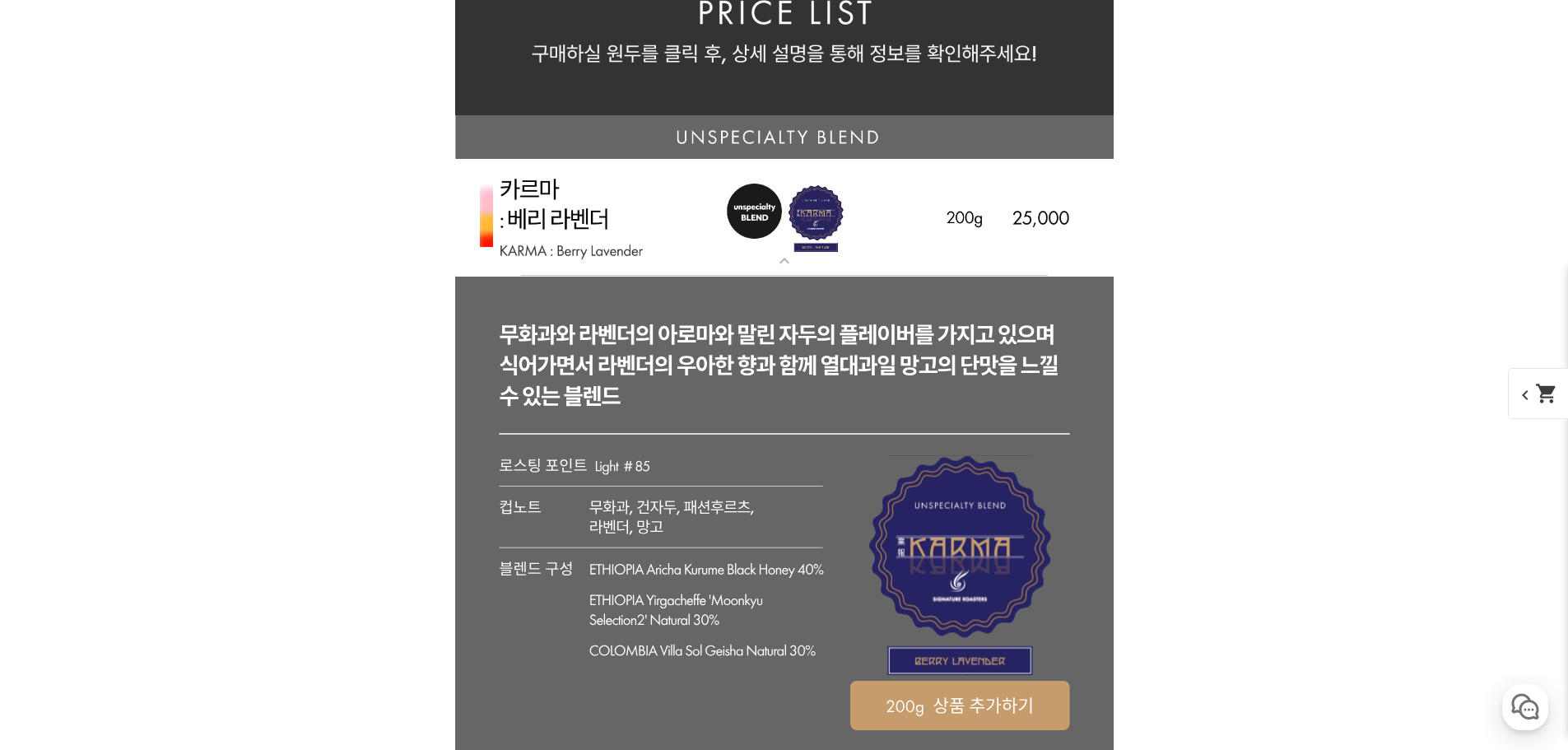
click at [678, 230] on img at bounding box center [784, 218] width 659 height 118
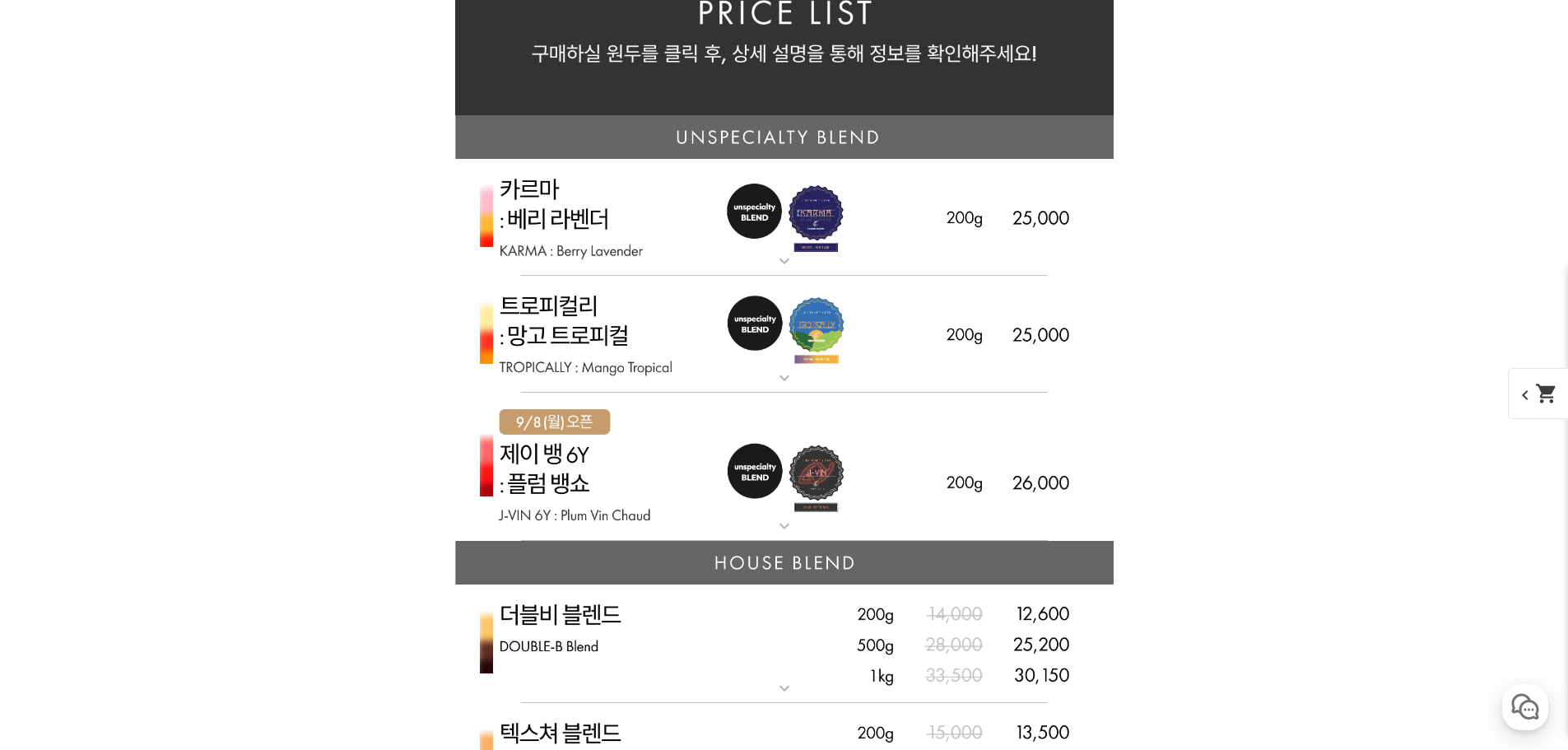
click at [682, 324] on img at bounding box center [784, 334] width 659 height 118
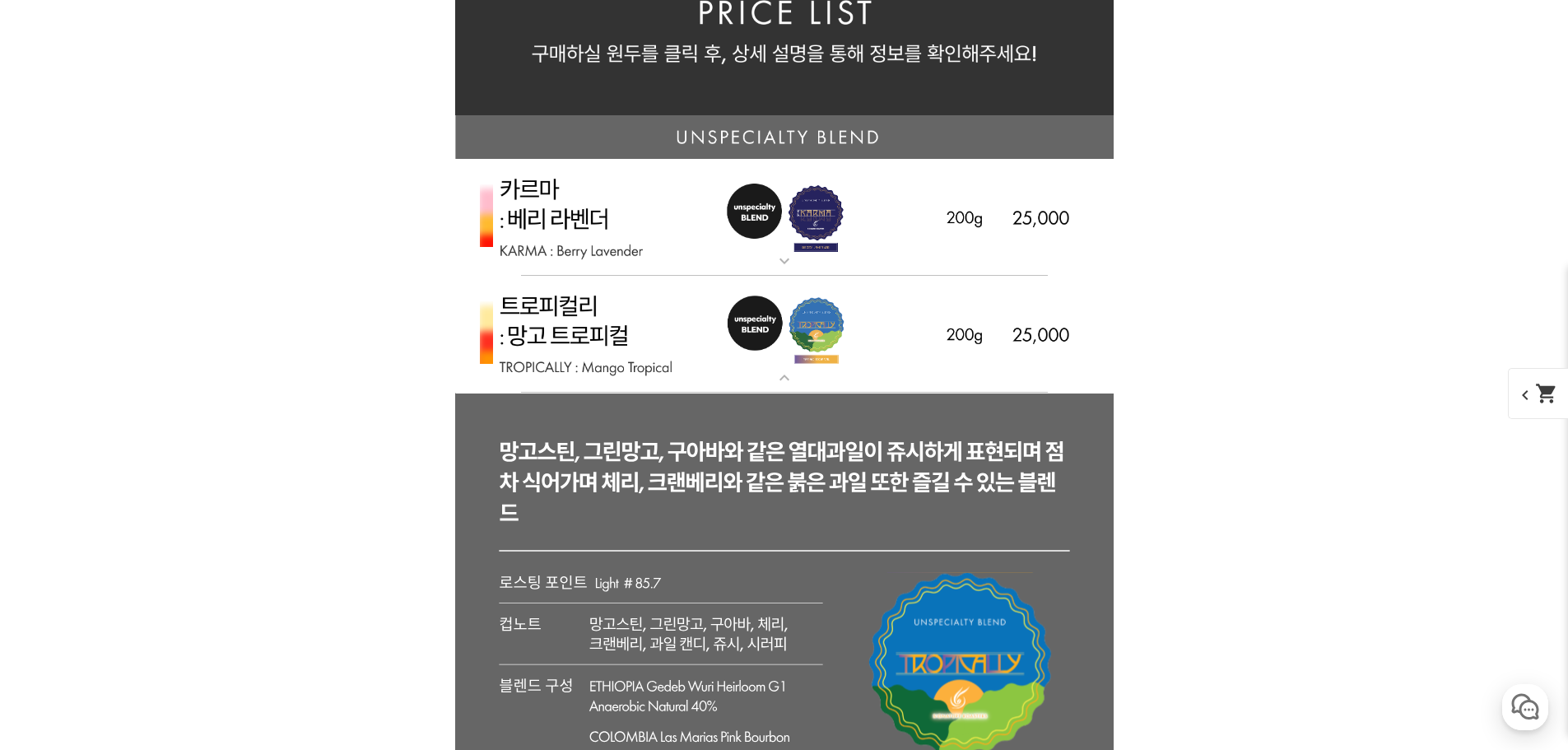
click at [682, 324] on img at bounding box center [784, 334] width 659 height 118
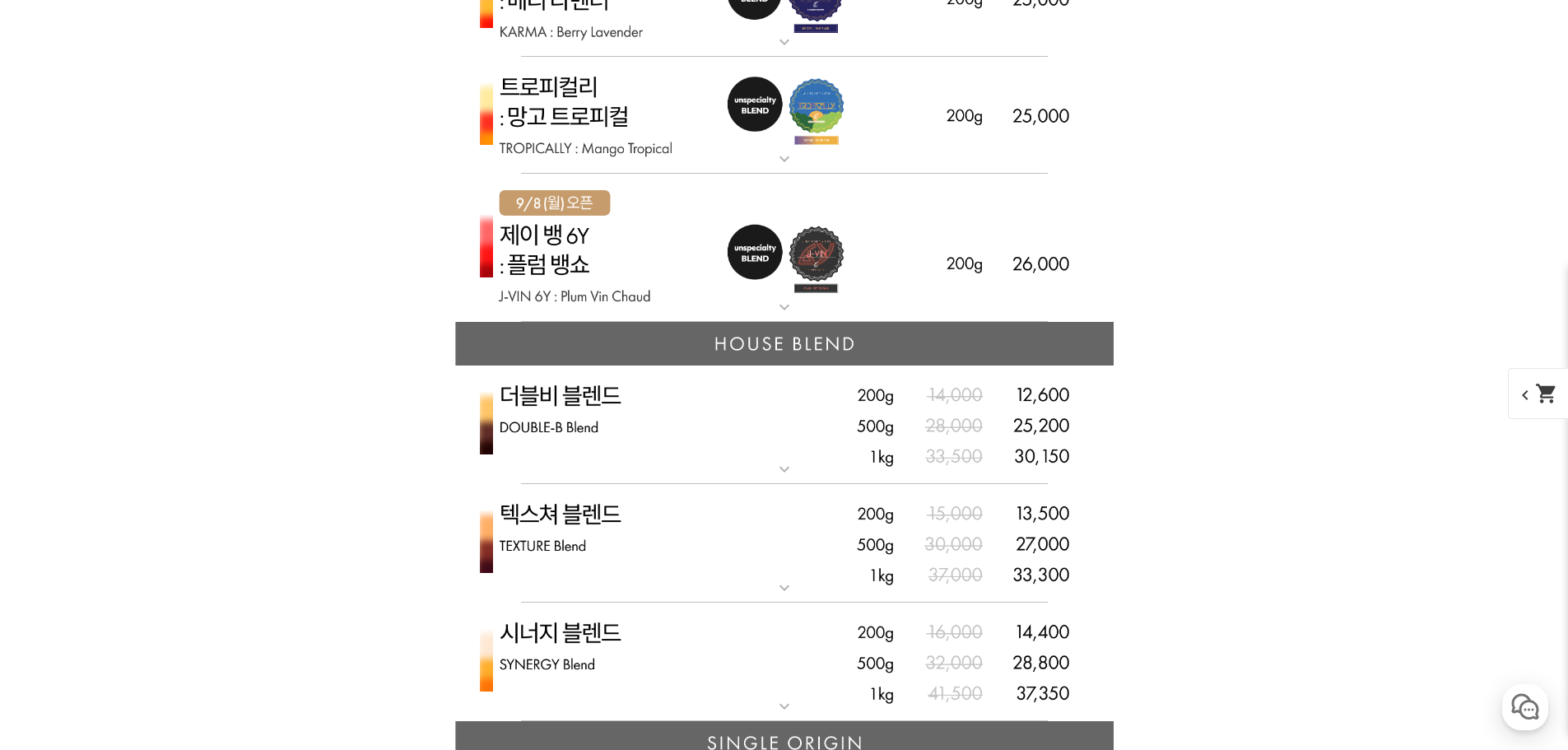
scroll to position [4114, 0]
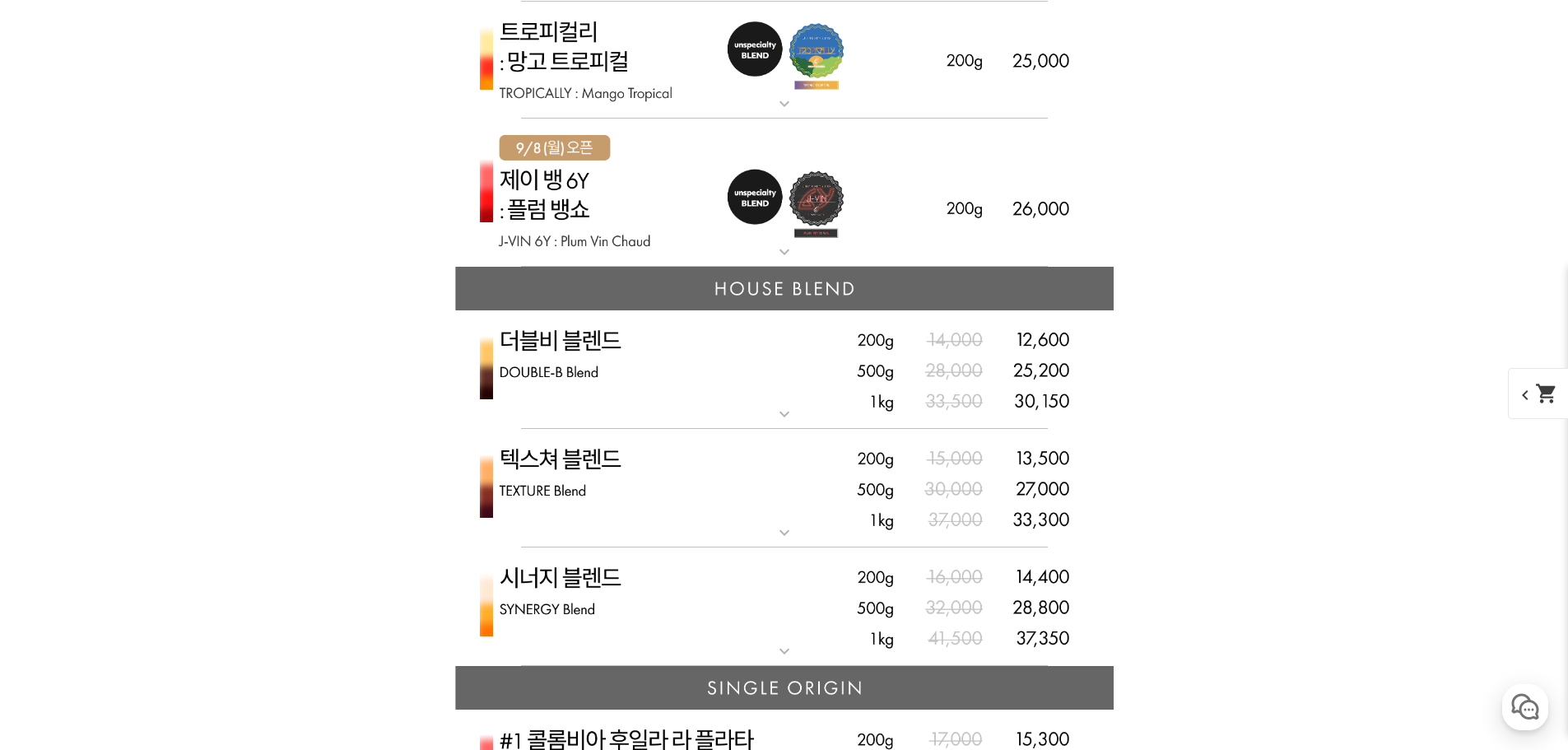
click at [686, 217] on img at bounding box center [784, 193] width 659 height 149
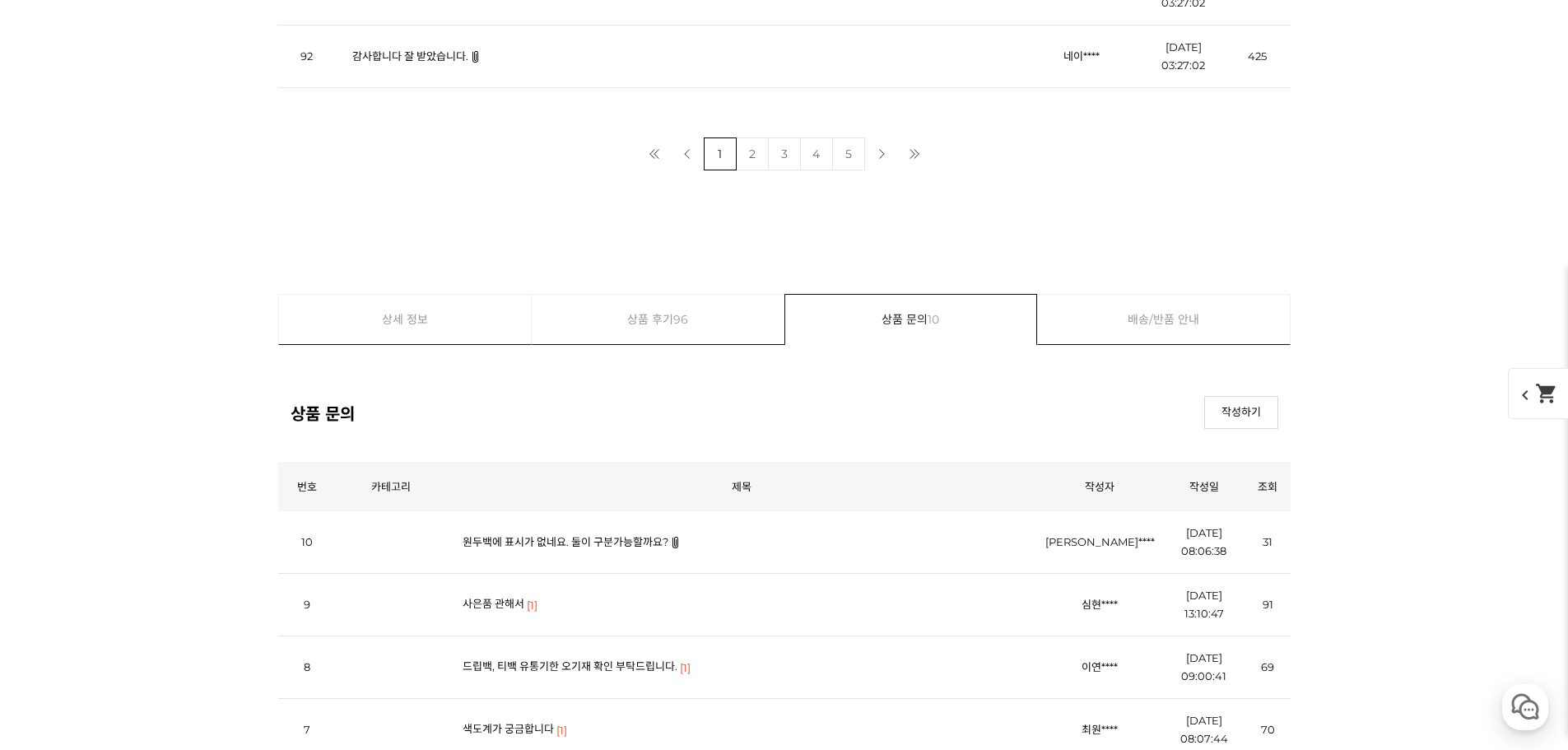
scroll to position [20298, 0]
